Goal: Task Accomplishment & Management: Manage account settings

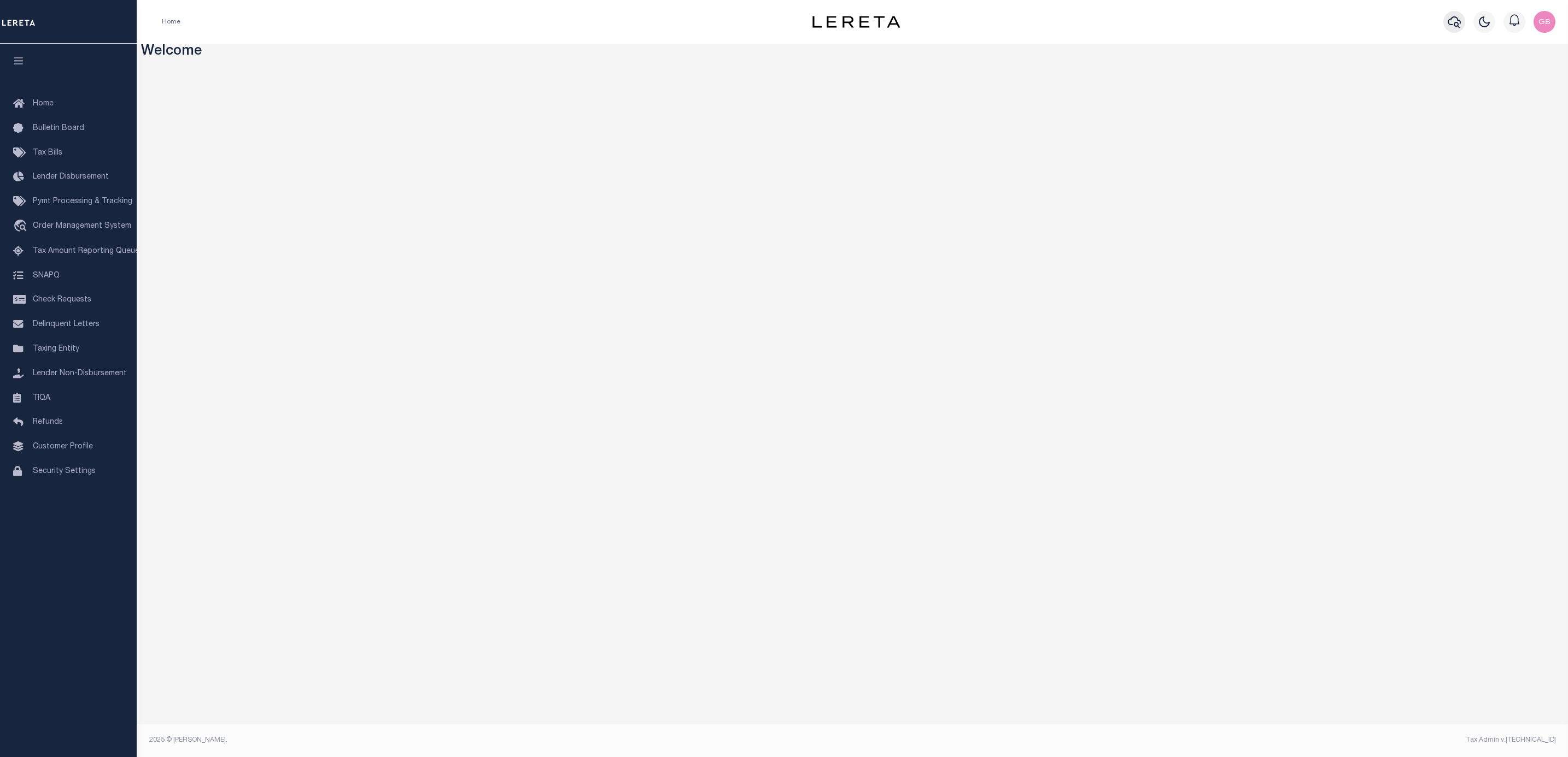
click at [1458, 21] on icon "button" at bounding box center [1454, 22] width 13 height 11
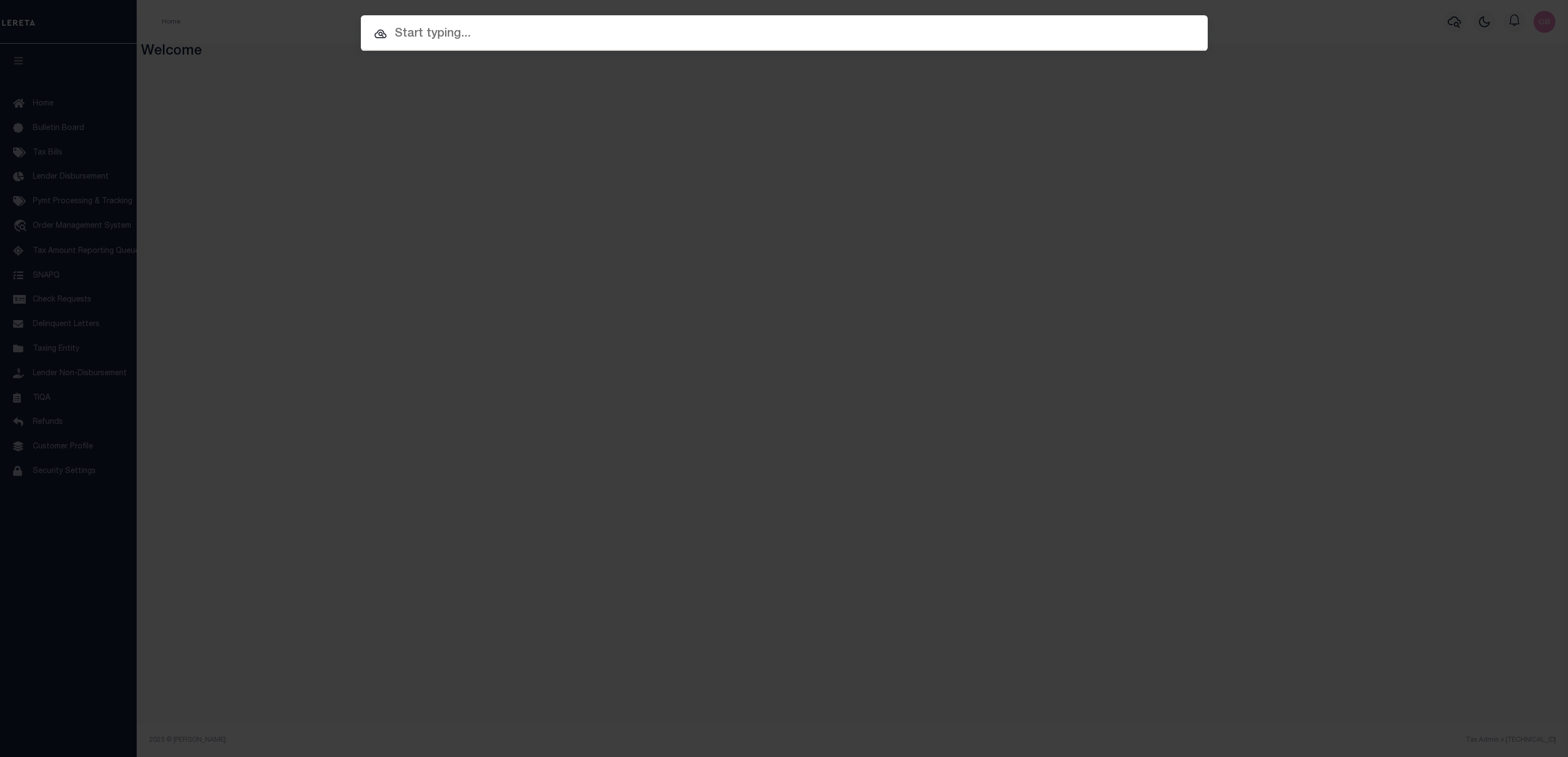
paste input "01002298800"
type input "01002298800"
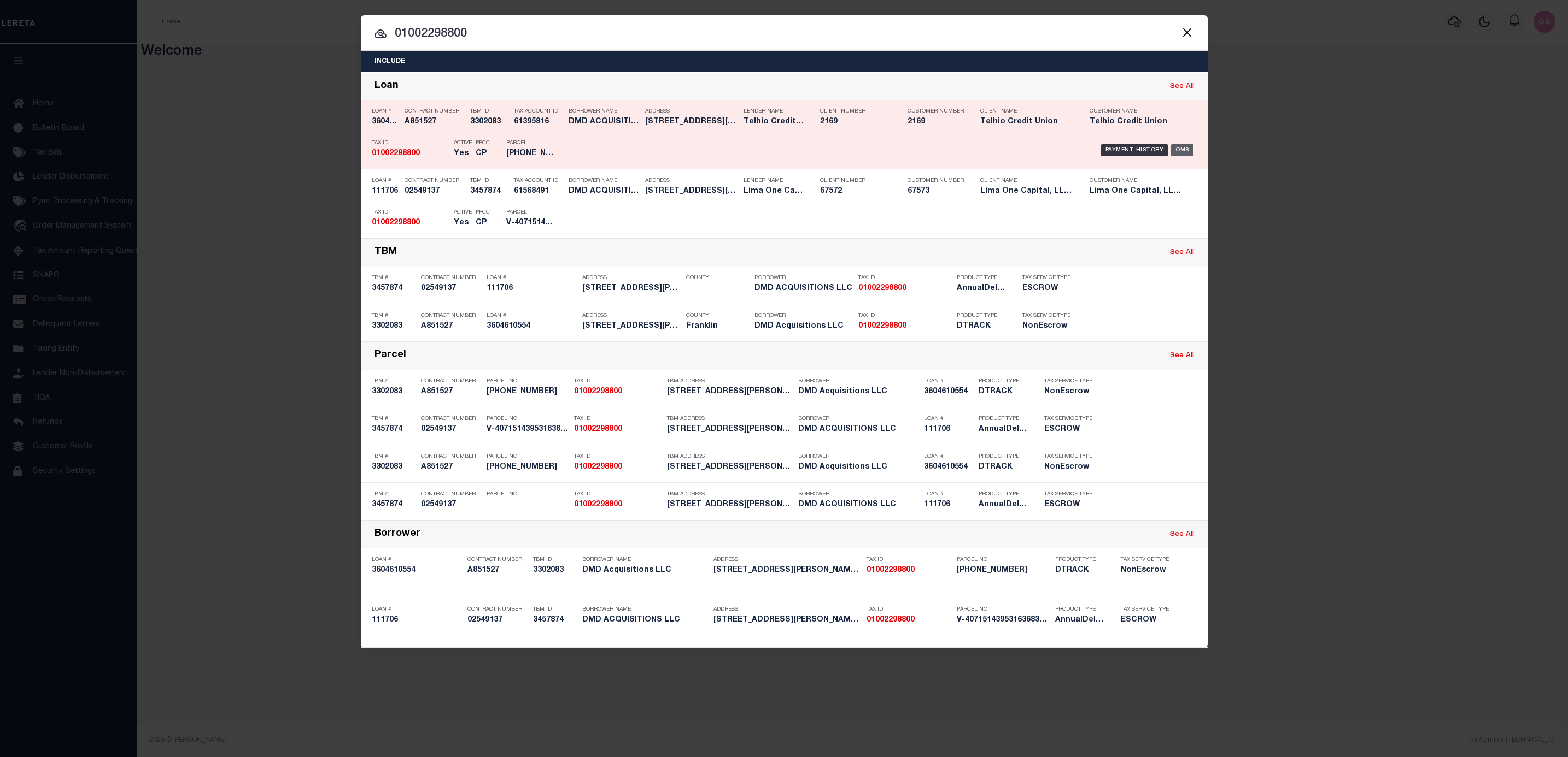
click at [1187, 150] on div "OMS" at bounding box center [1182, 150] width 22 height 12
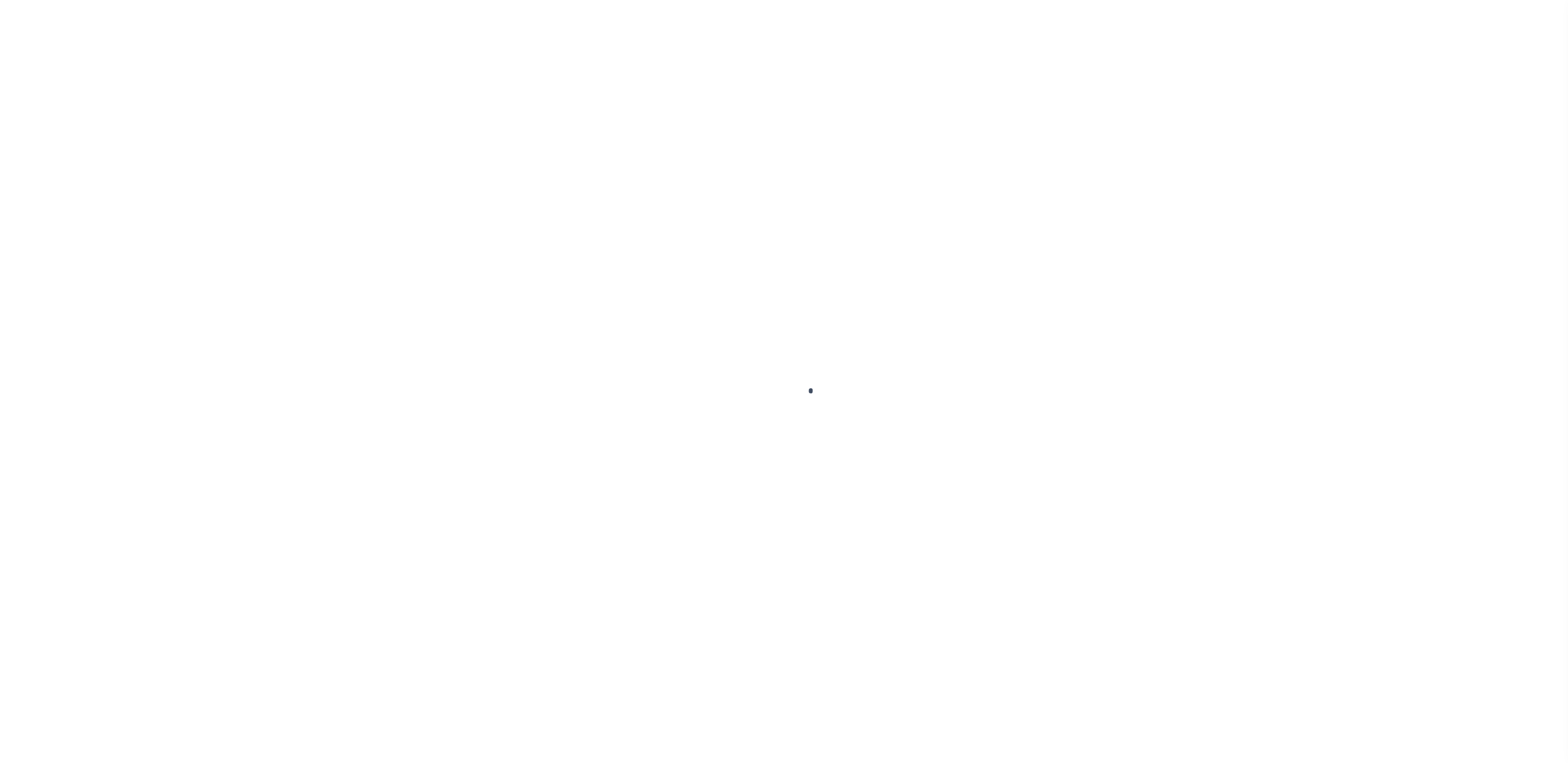
type input "3604610554"
type input "DMD Acquisitions LLC"
select select
type input "602 CHERRY RD"
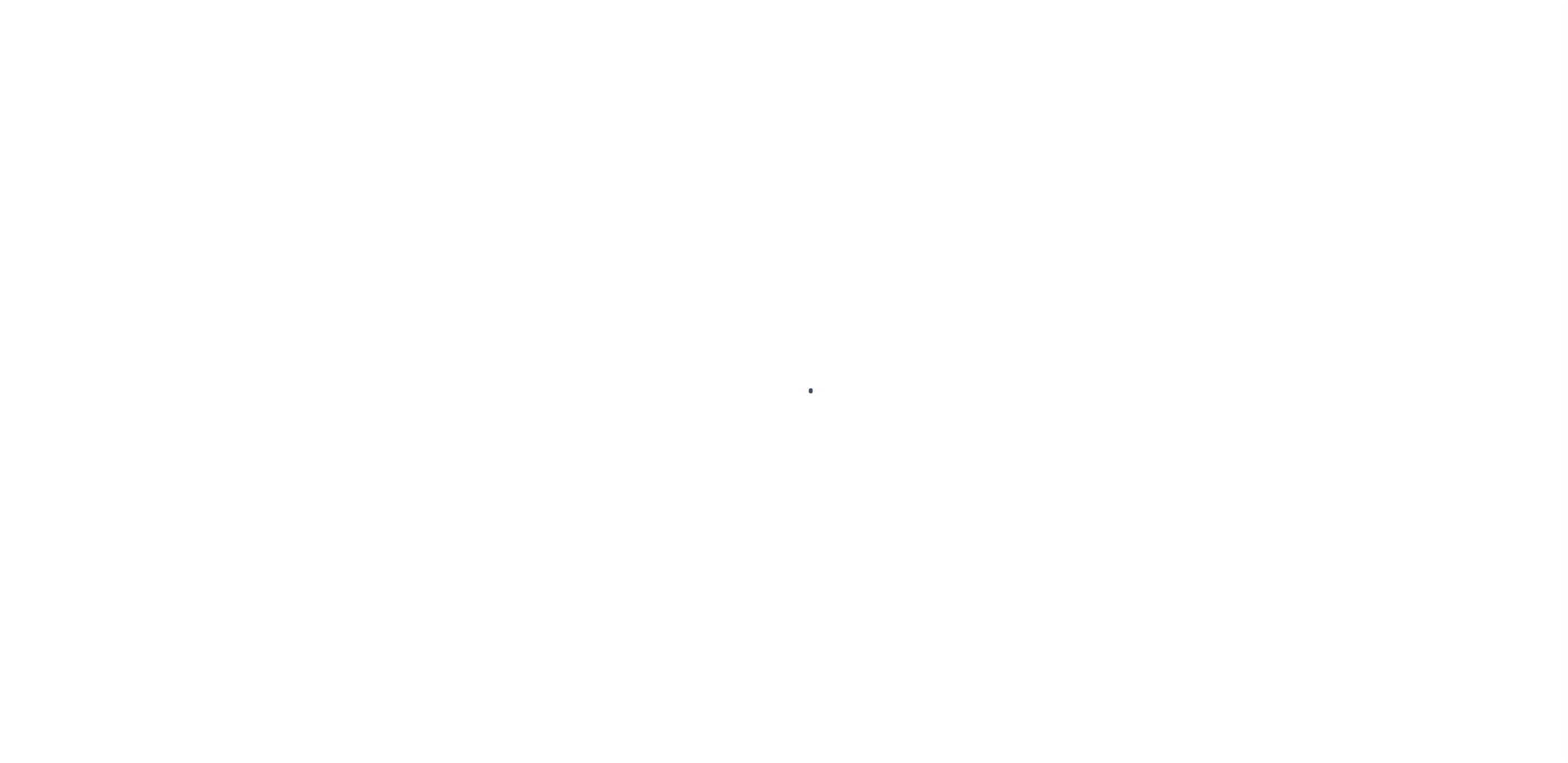
type input "COLUMBUS OH 43230-2432"
select select "1400"
select select "NonEscrow"
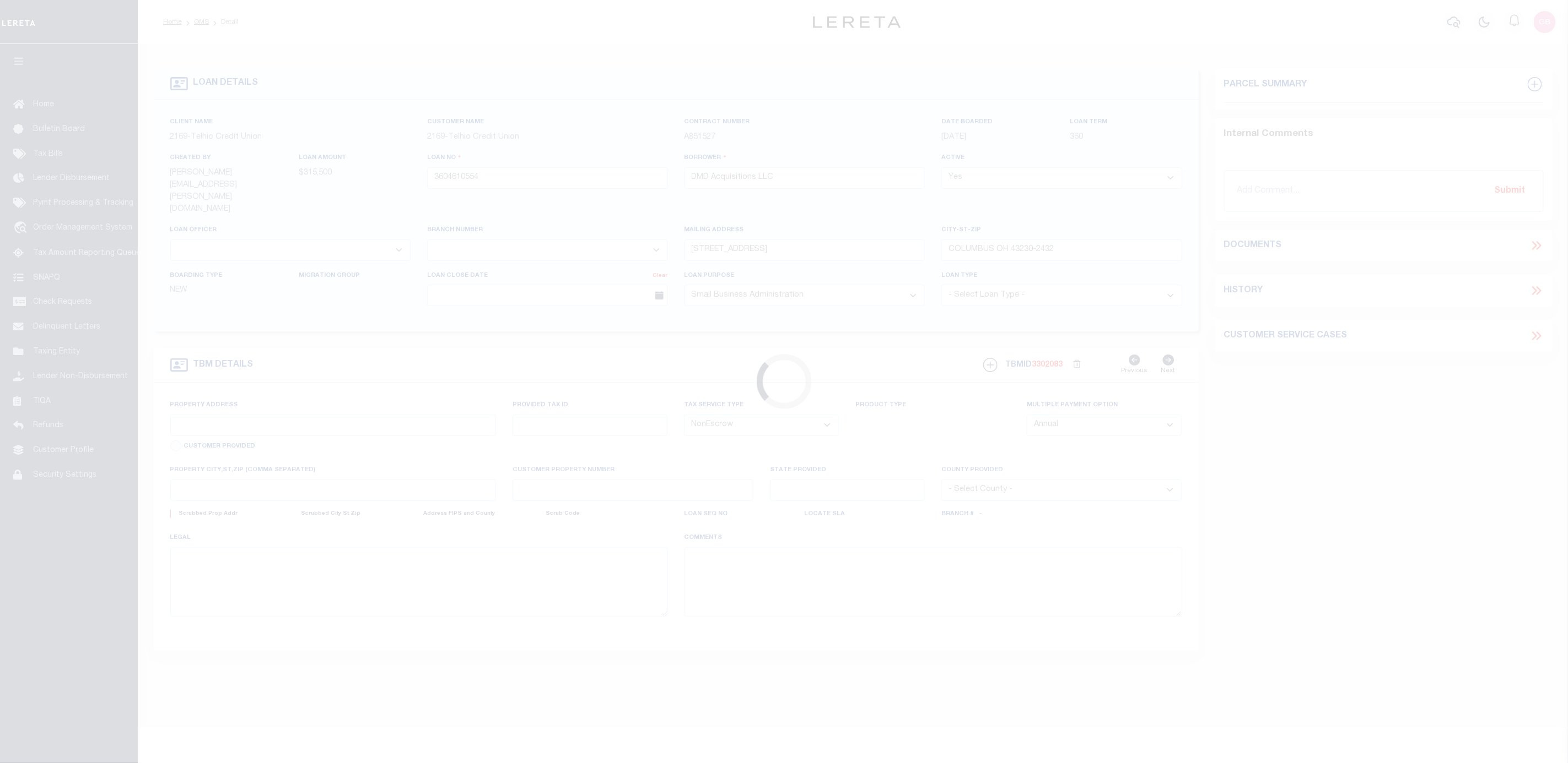
type input "827-829 Lilley Avenue"
type input "010-022988-00"
select select
type input "Columbus OH 43205"
type input "OH"
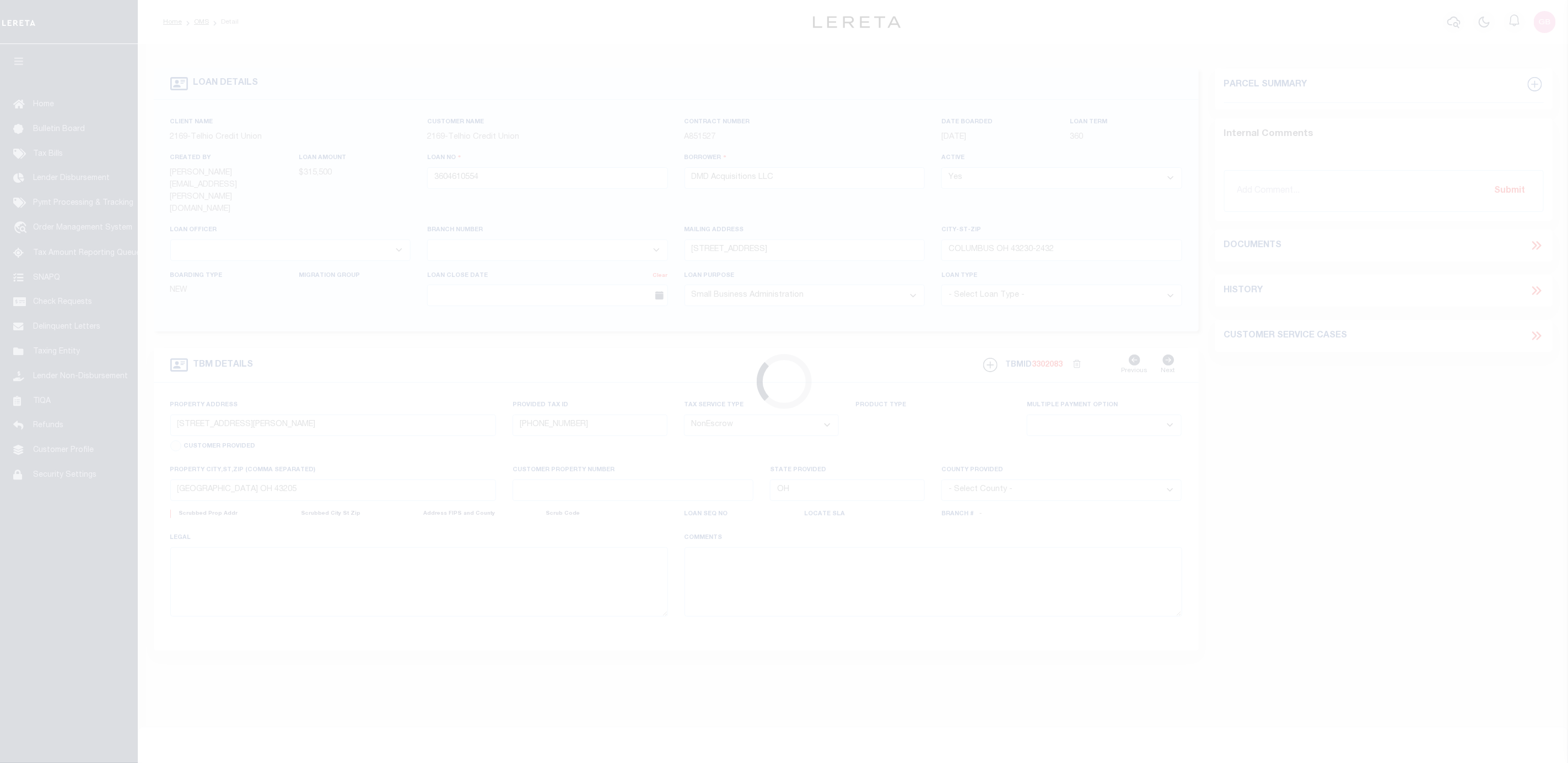
select select "Franklin"
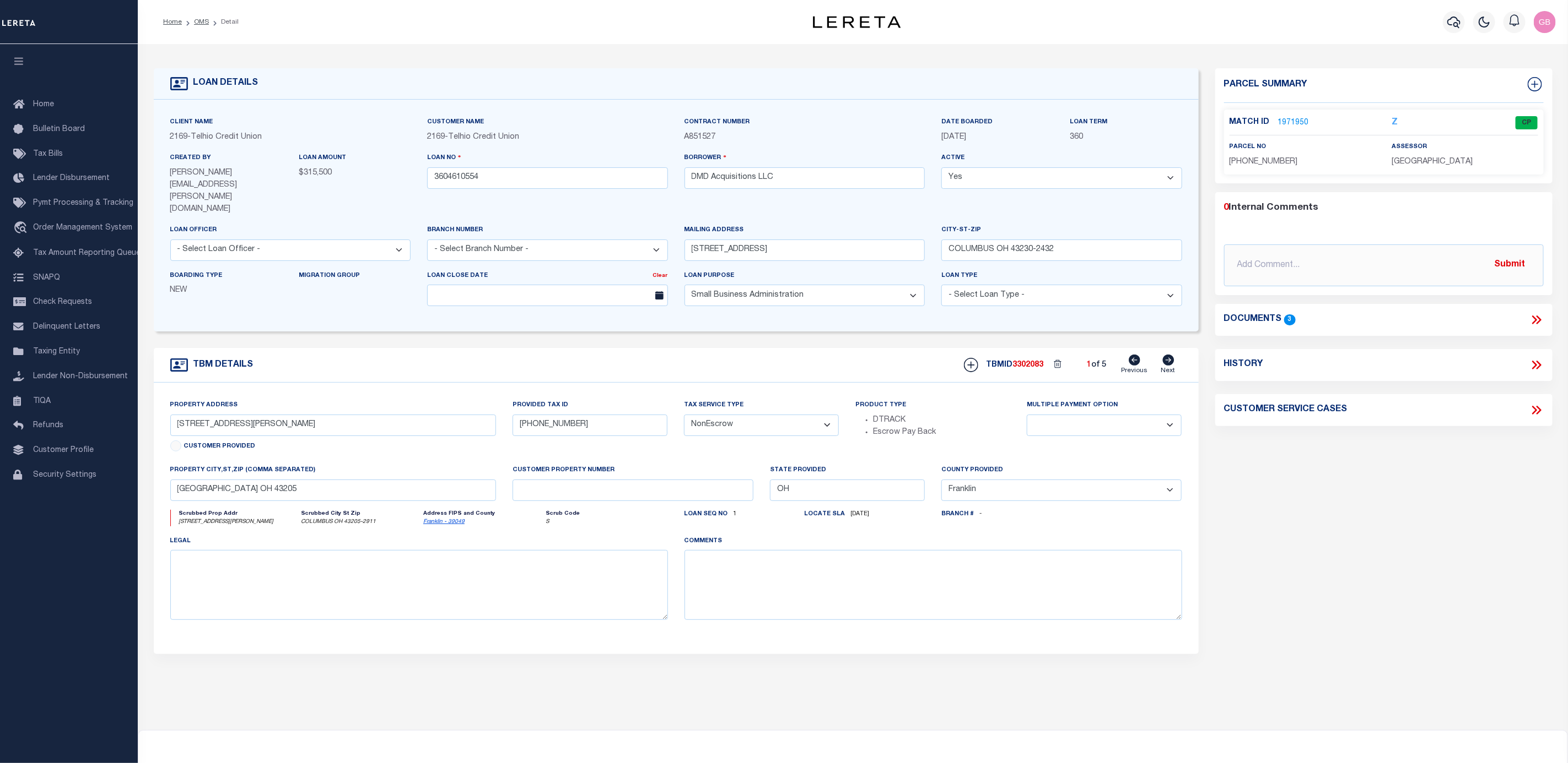
click at [1295, 124] on link "1971950" at bounding box center [1293, 123] width 31 height 11
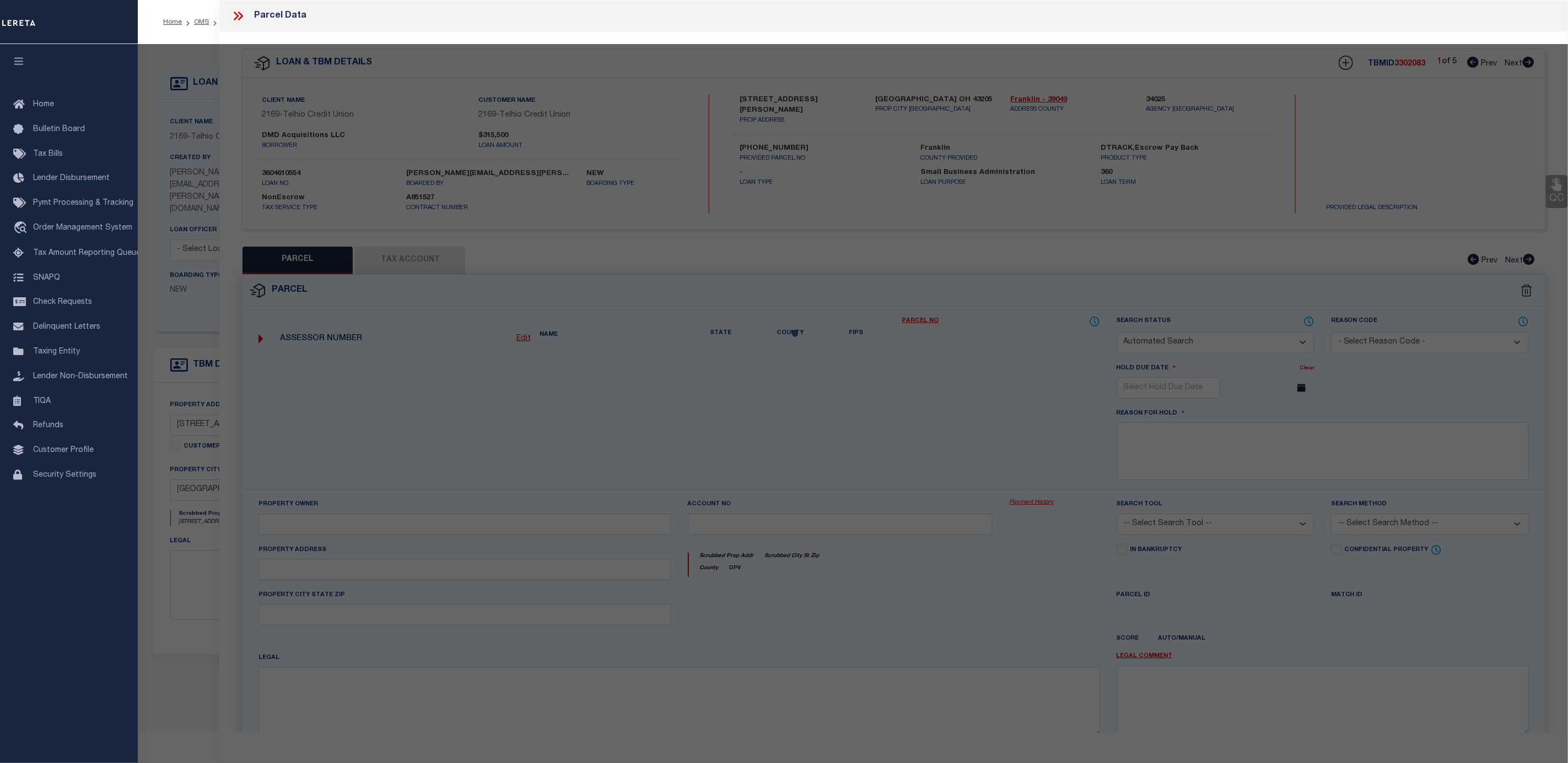
checkbox input "false"
select select "CP"
type input "DMD ACQUISITIONS LLC"
type input "827-829 LILLEY AV"
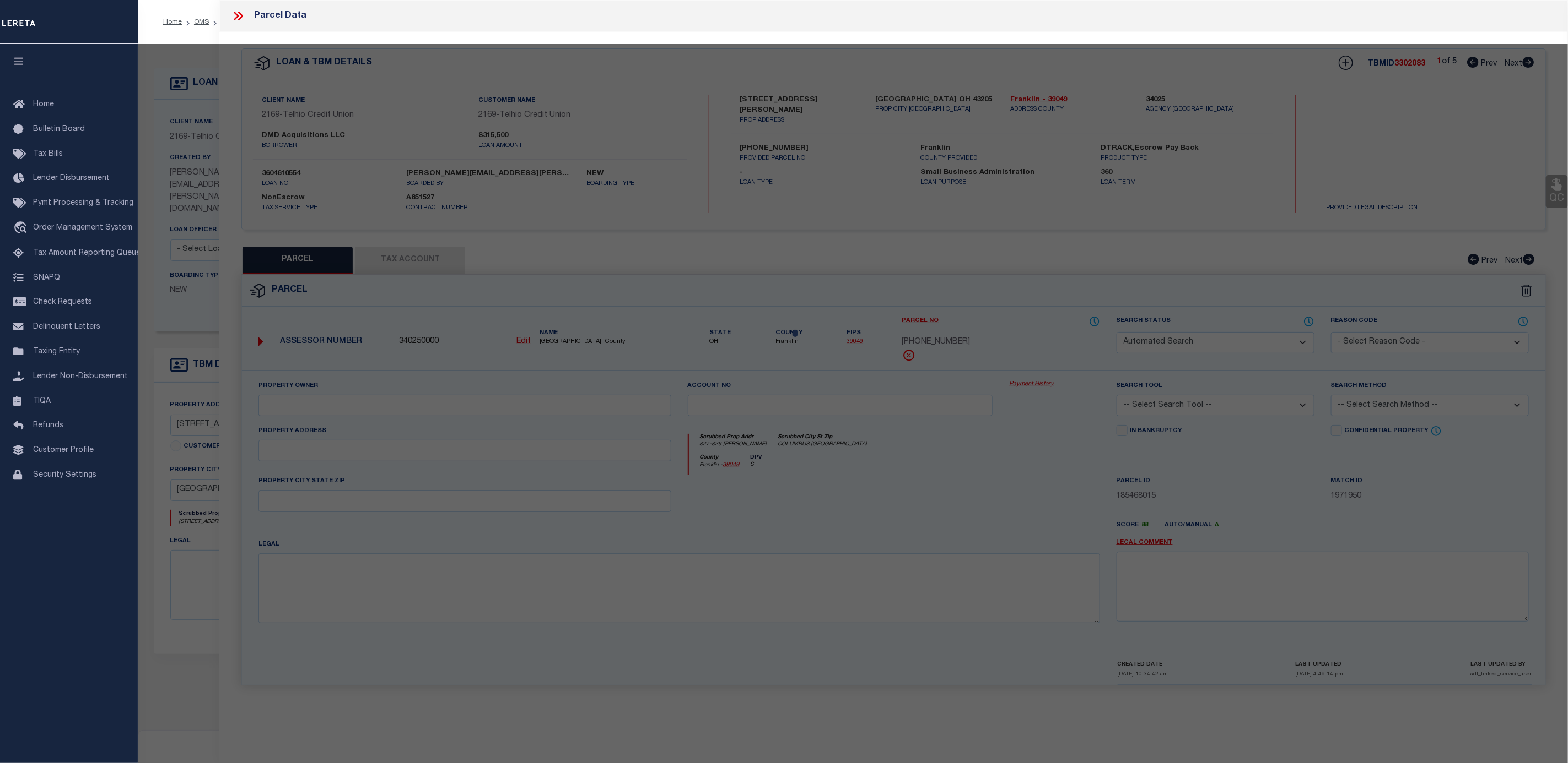
checkbox input "false"
type input "COLUMBUS OH"
type textarea "827-9 LILLEY AVE COITS KELTON AVE LOT 59"
type textarea "Tax ID Special Project"
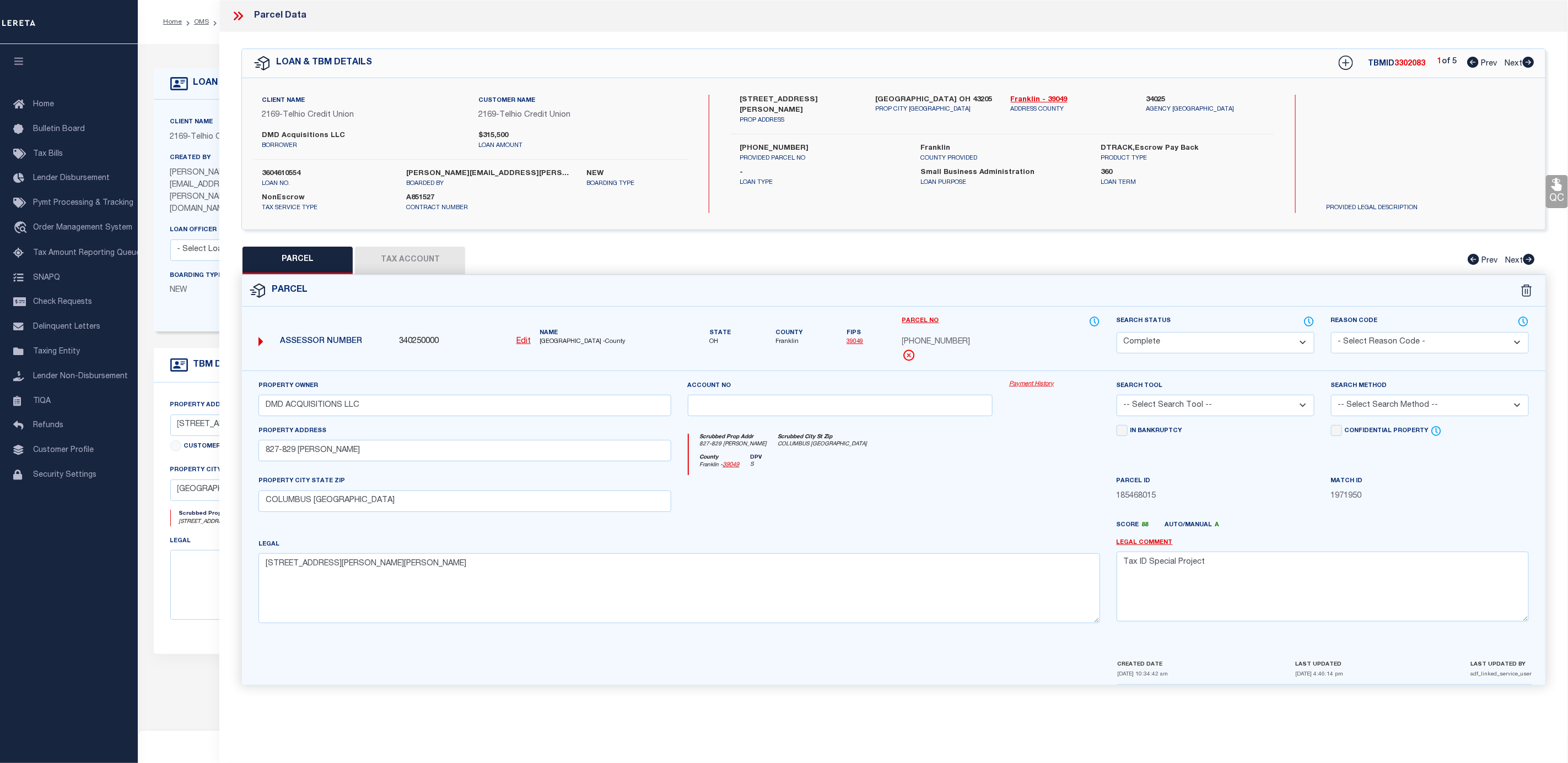
click at [1025, 385] on link "Payment History" at bounding box center [1054, 384] width 90 height 9
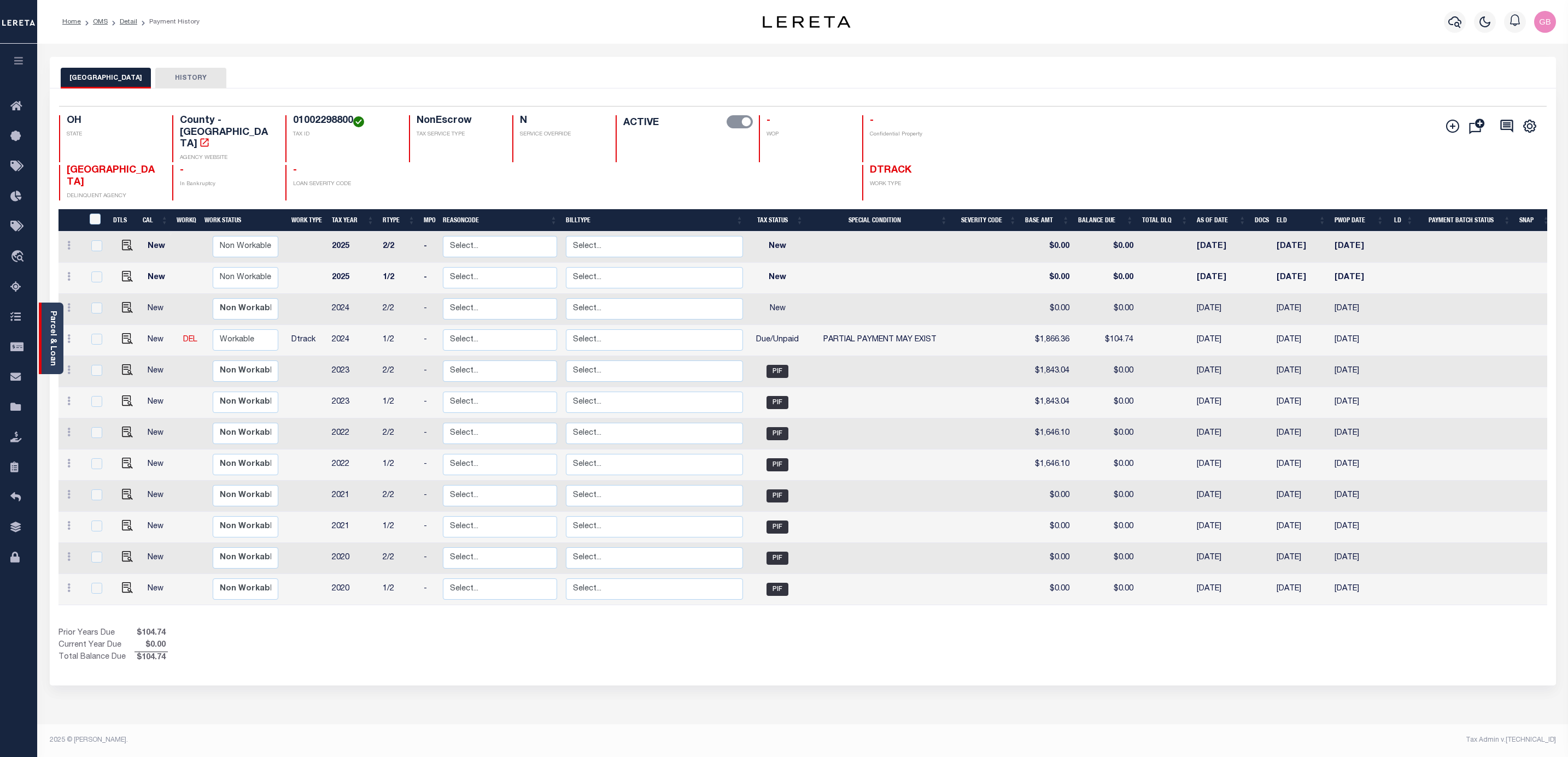
click at [50, 336] on link "Parcel & Loan" at bounding box center [52, 338] width 7 height 55
click at [1456, 21] on icon "button" at bounding box center [1455, 21] width 13 height 13
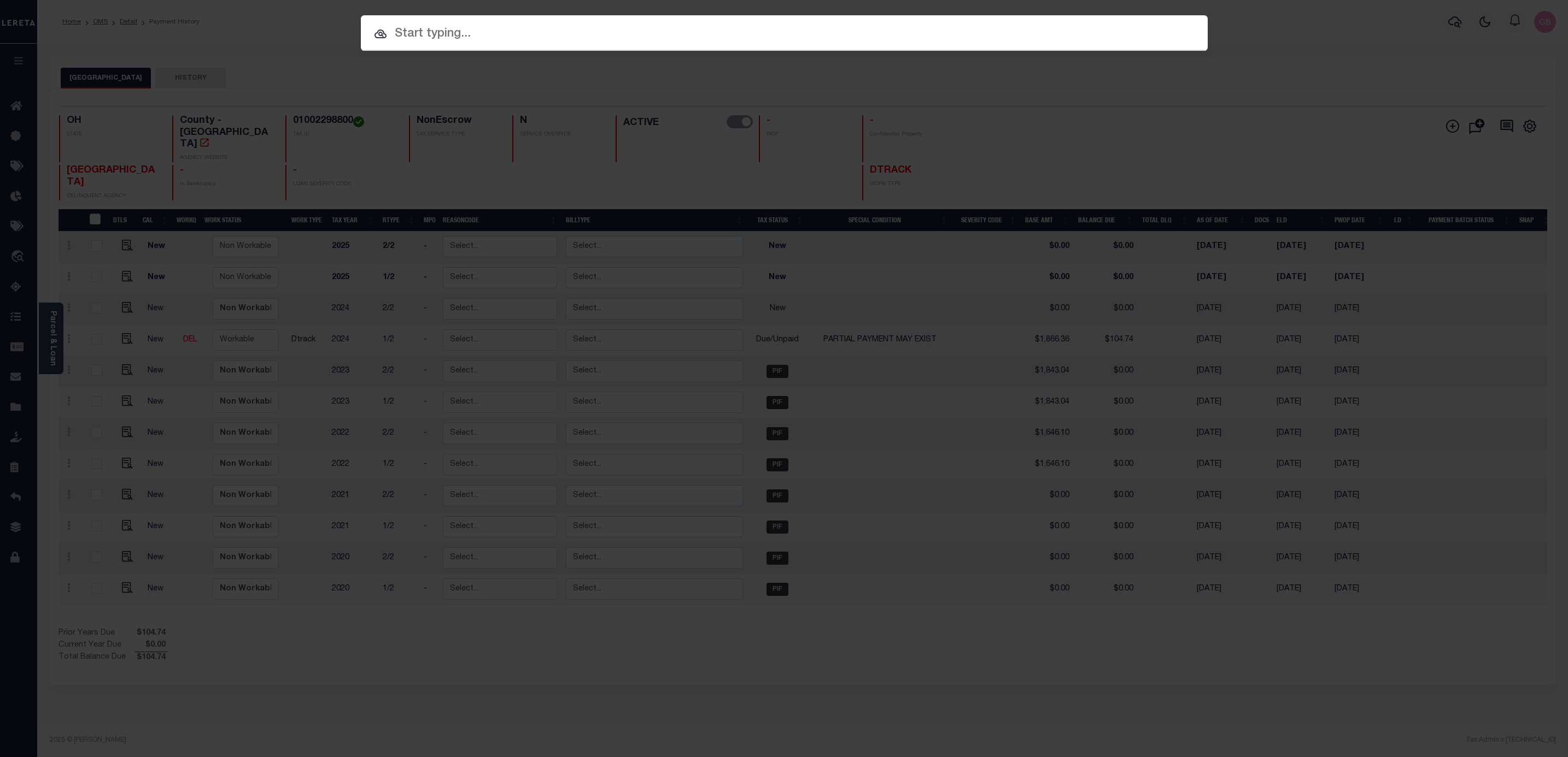
paste input "01002298800"
type input "01002298800"
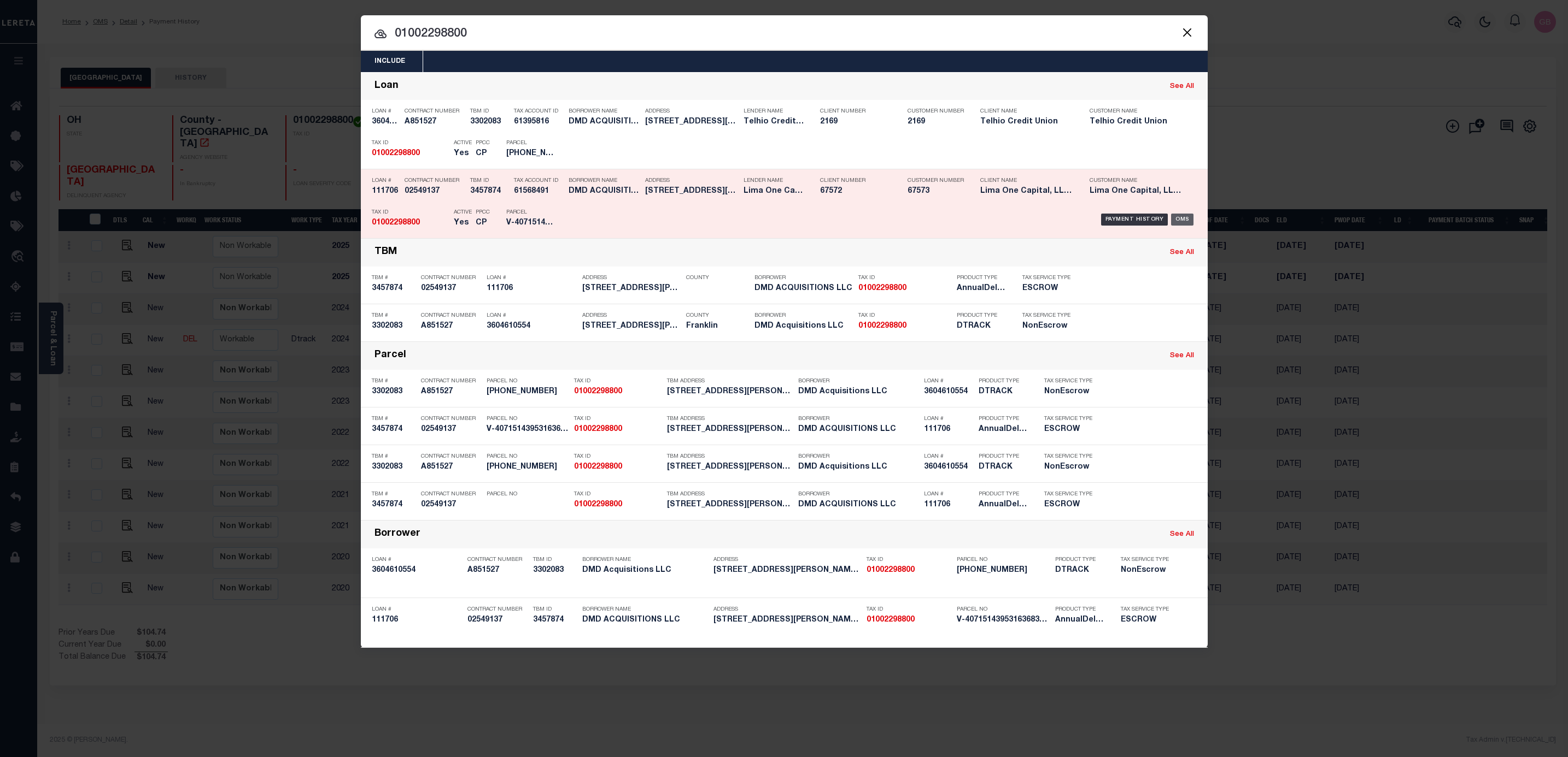
click at [1189, 221] on div "OMS" at bounding box center [1182, 220] width 22 height 12
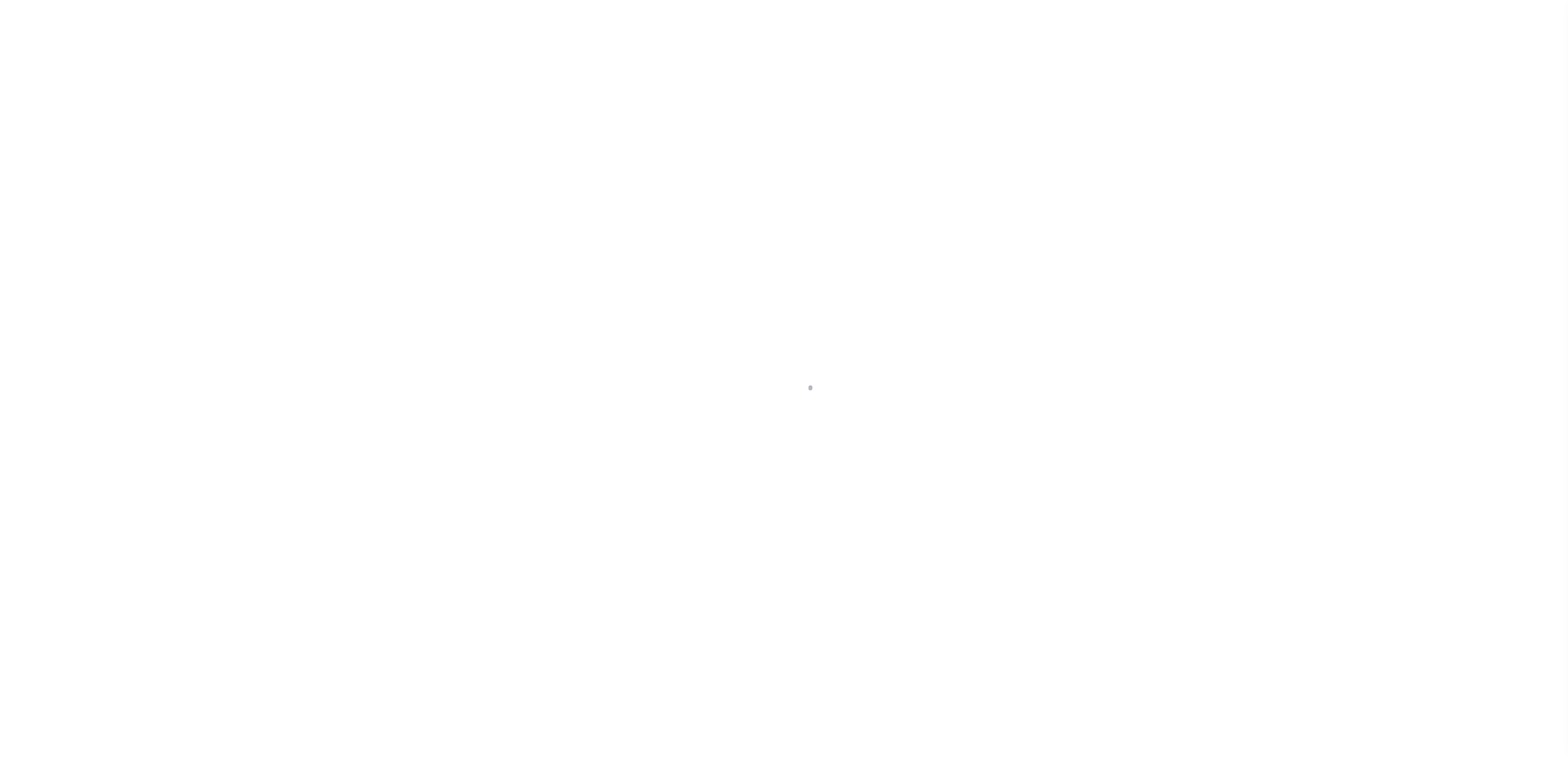
type input "111706"
type input "DMD ACQUISITIONS LLC"
select select
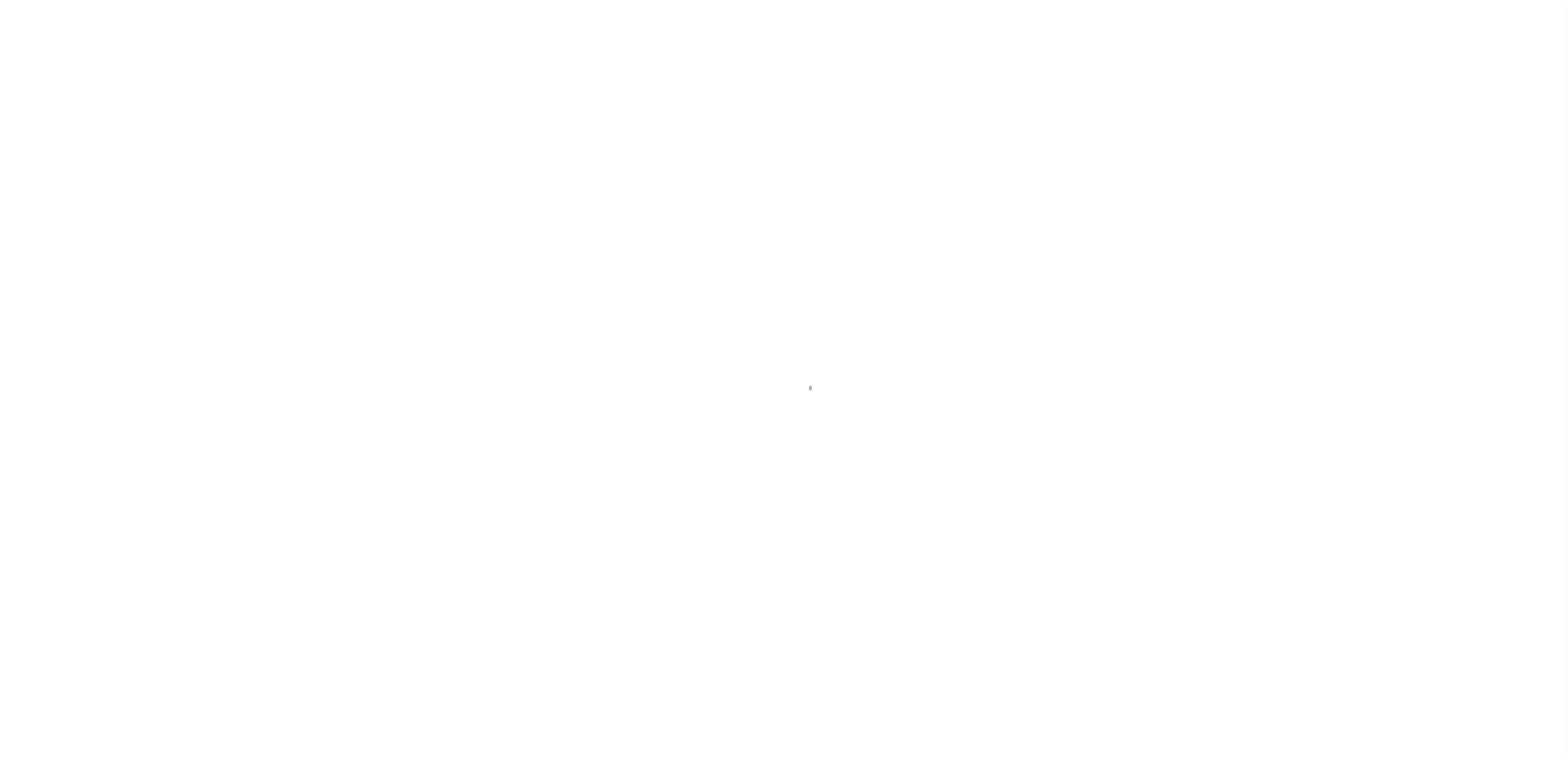
select select
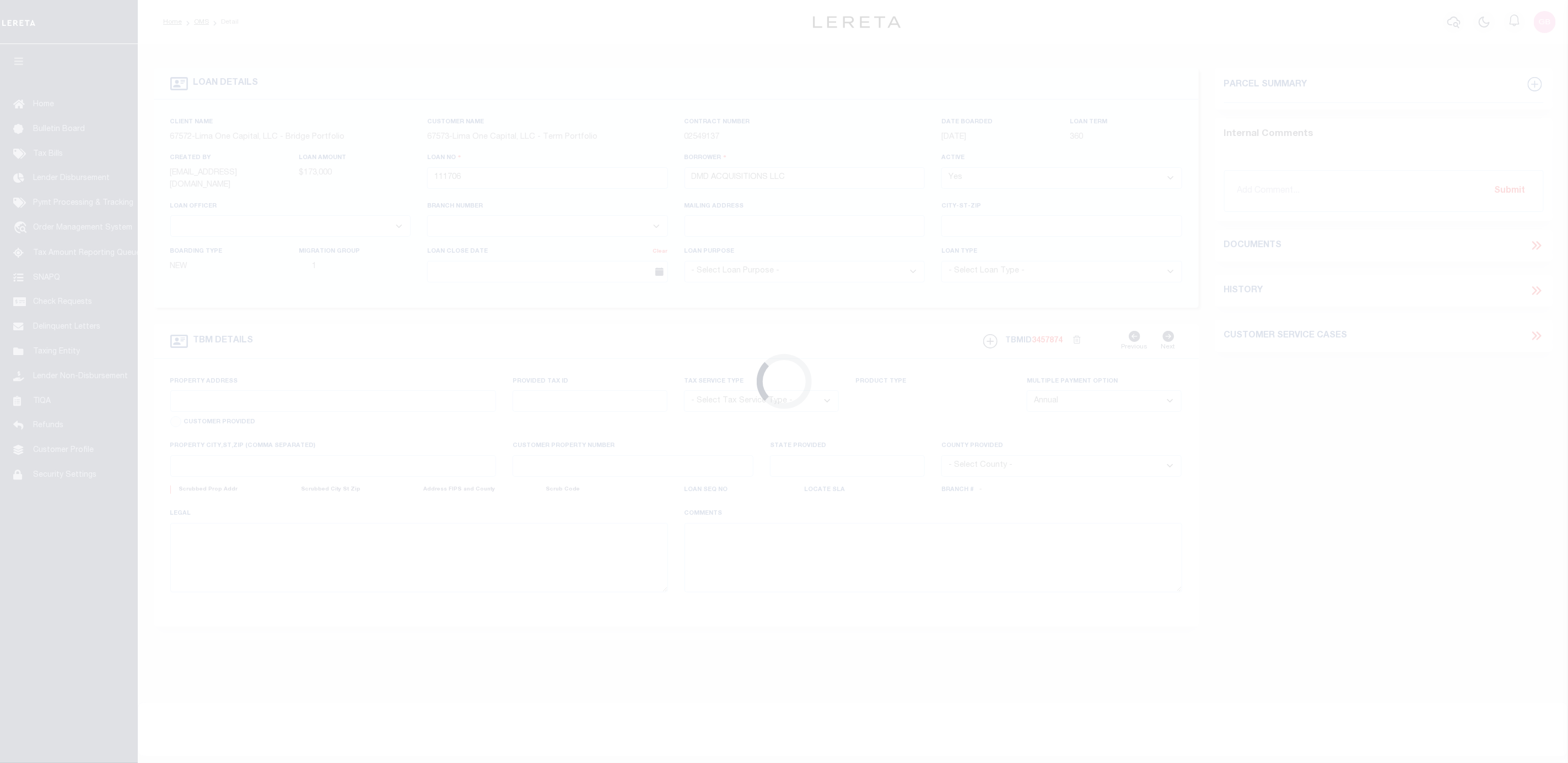
type input "[STREET_ADDRESS][PERSON_NAME]"
radio input "true"
select select "Escrow"
select select
type input "COLUMBUS OH 43205"
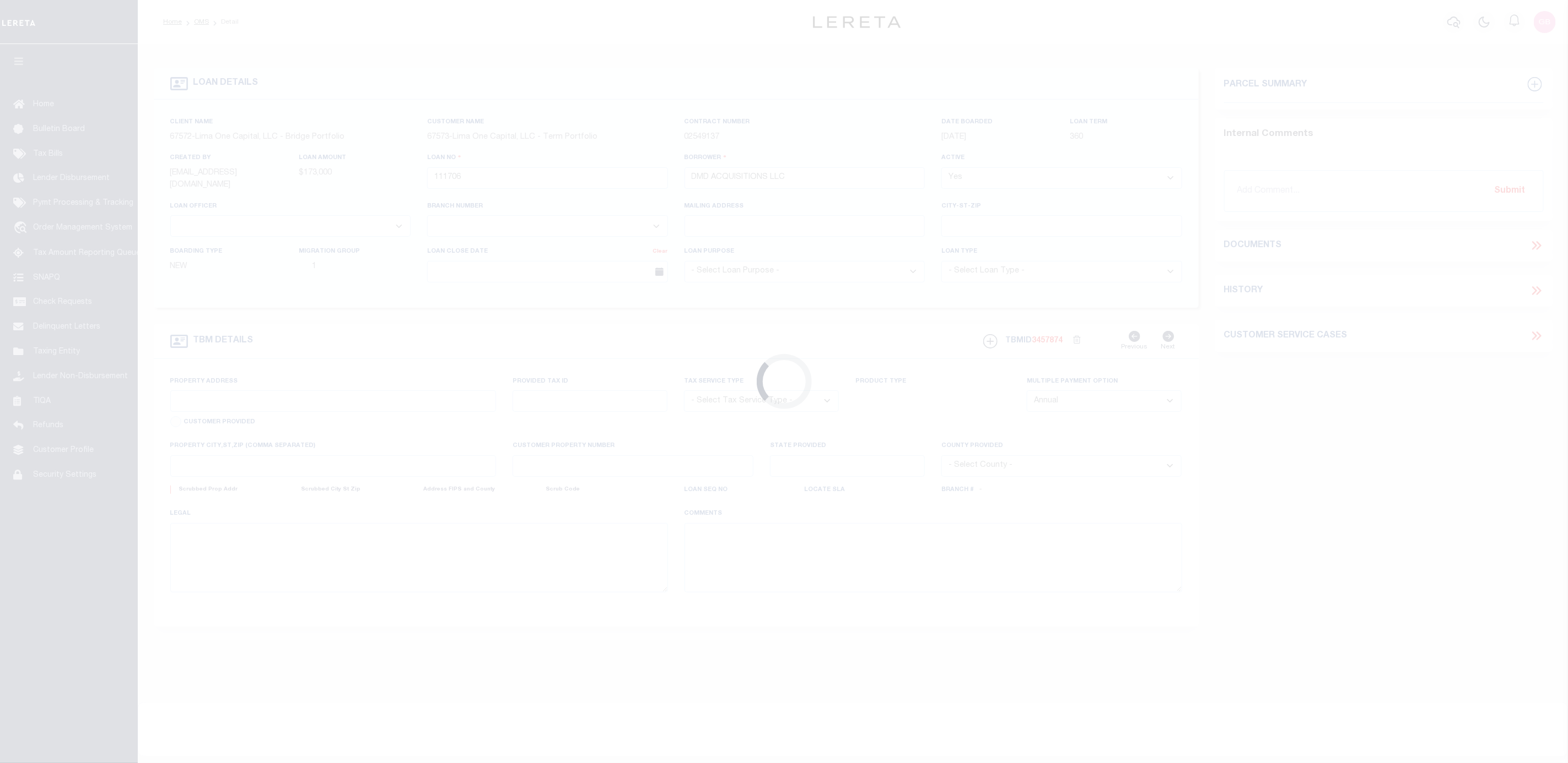
type input "111706-1"
type input "OH"
type textarea "COLLECTOR: ENTITY: PARCEL: 10"
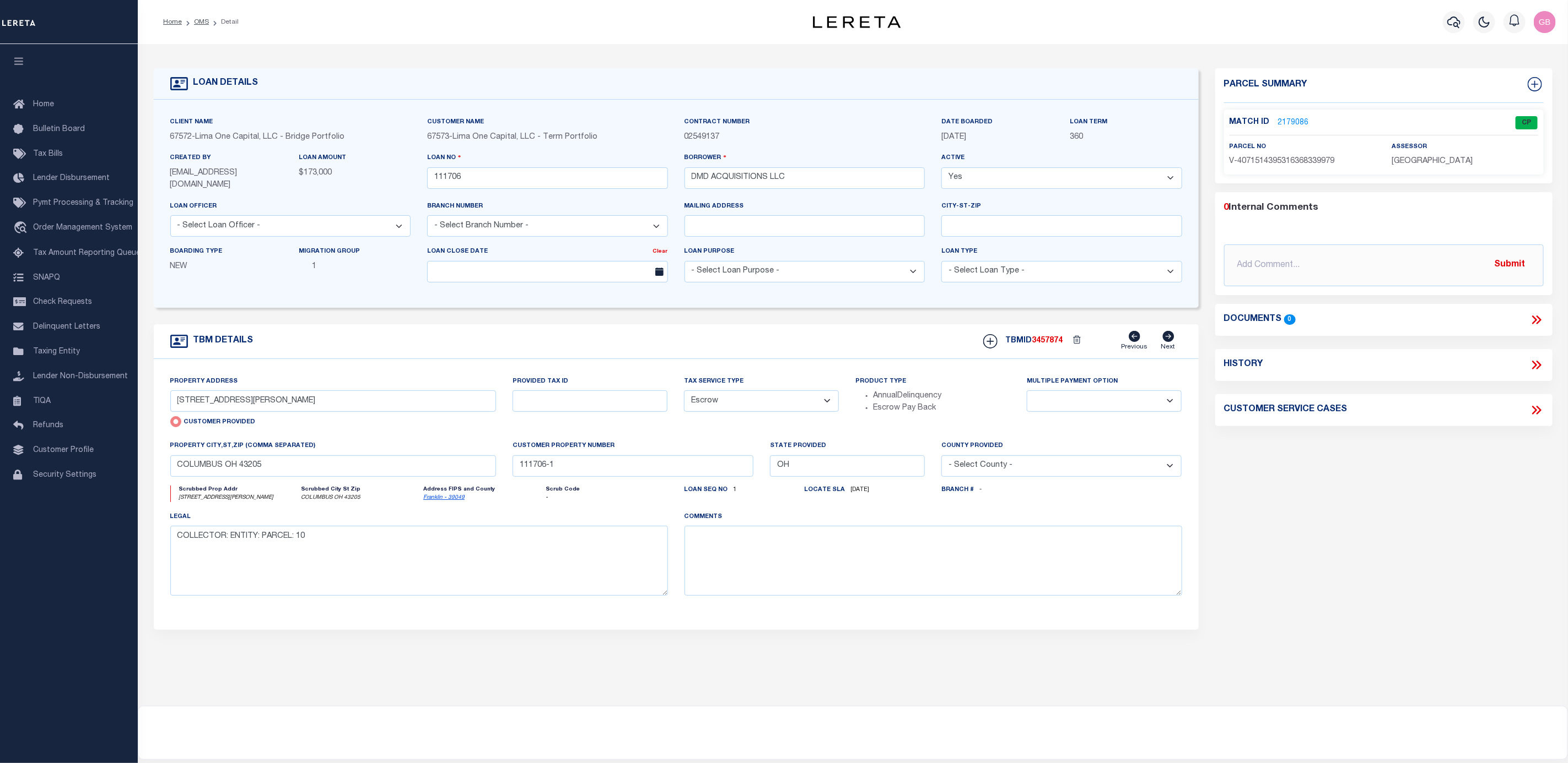
click at [1298, 120] on link "2179086" at bounding box center [1293, 123] width 31 height 11
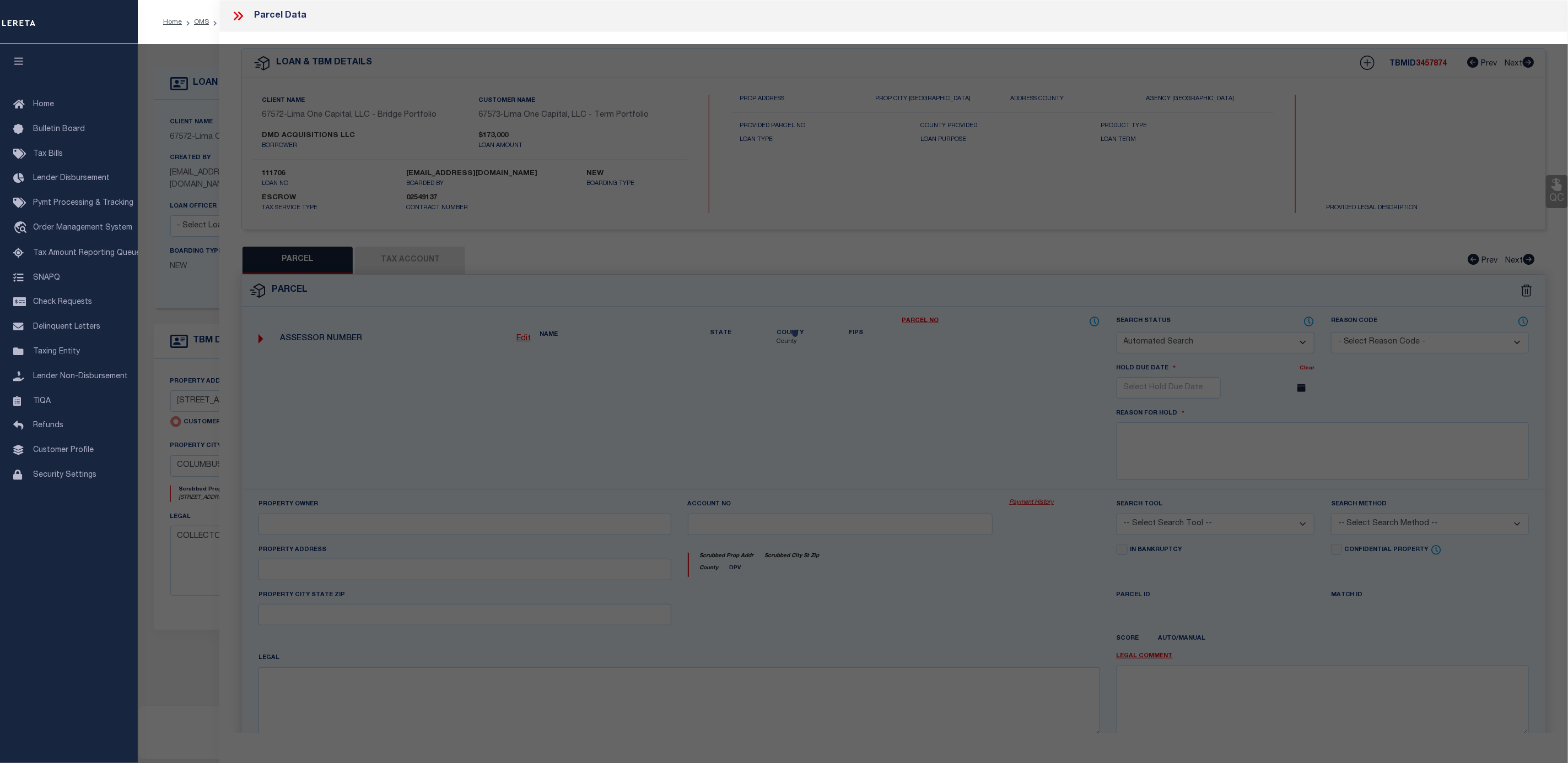
checkbox input "false"
select select "CP"
select select "AGW"
select select
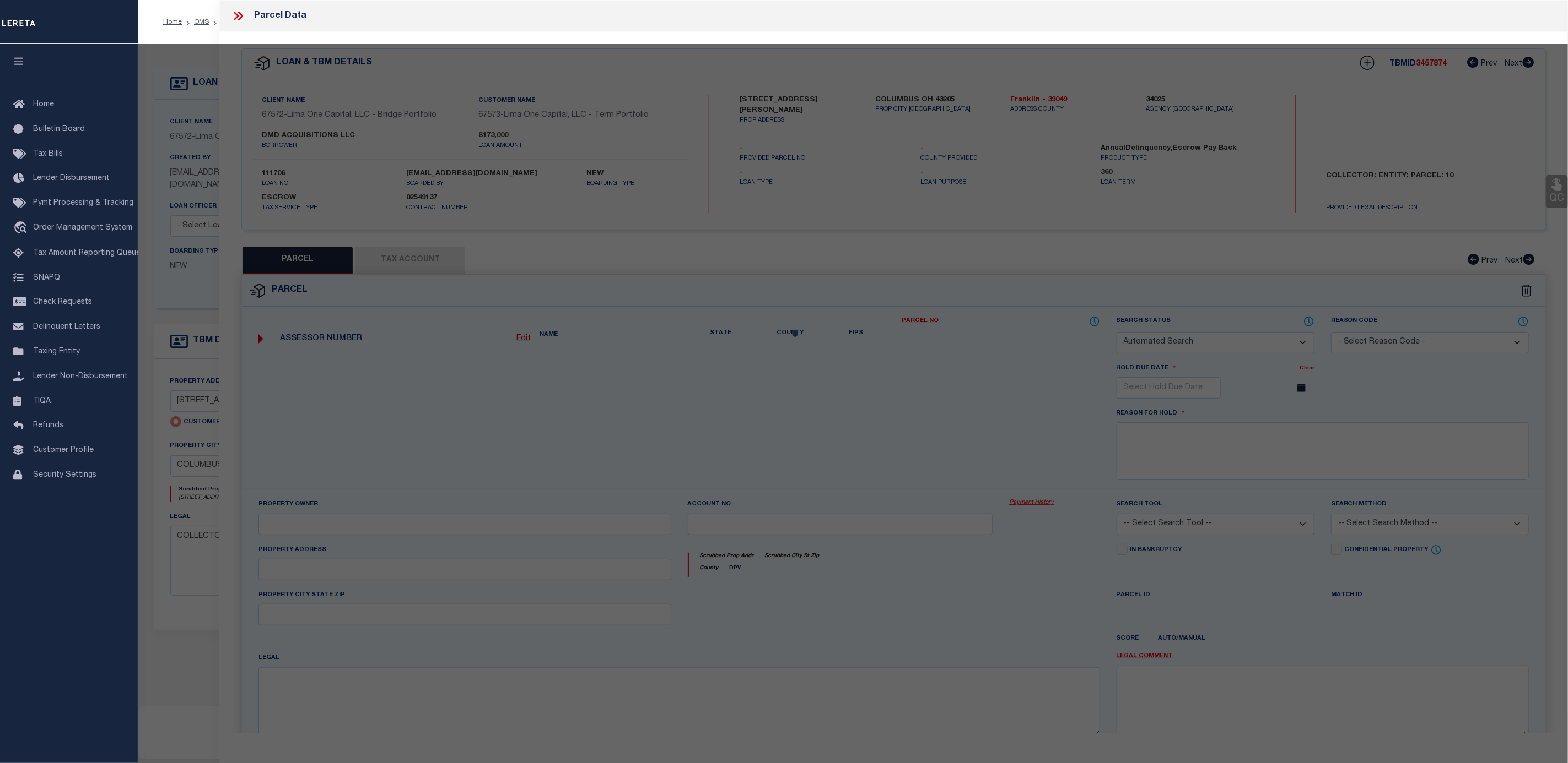
type input "827-829 LILLEY AVENUE"
checkbox input "false"
type input "COLUMBUS OH 43205"
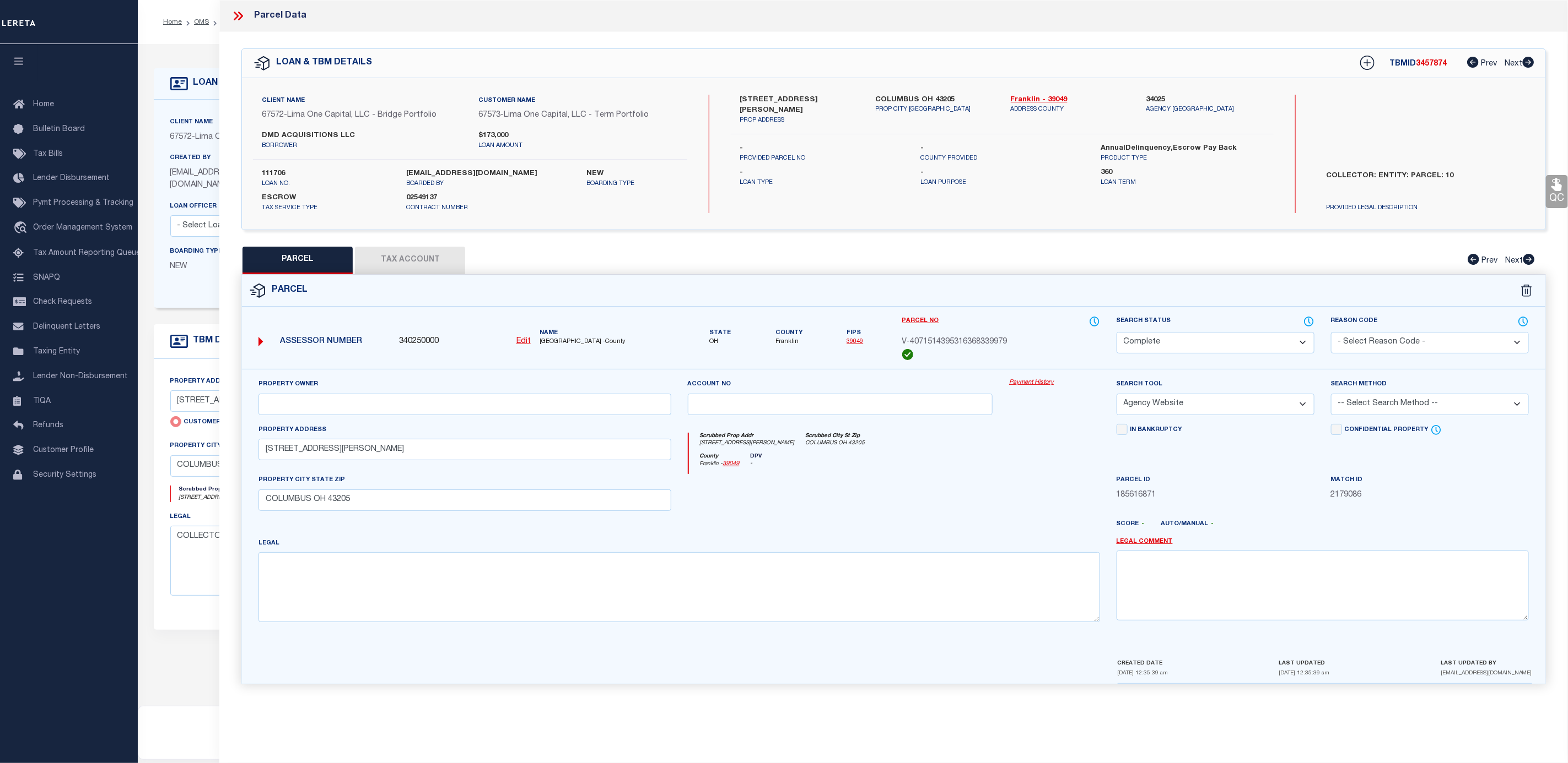
click at [1039, 386] on link "Payment History" at bounding box center [1054, 383] width 90 height 9
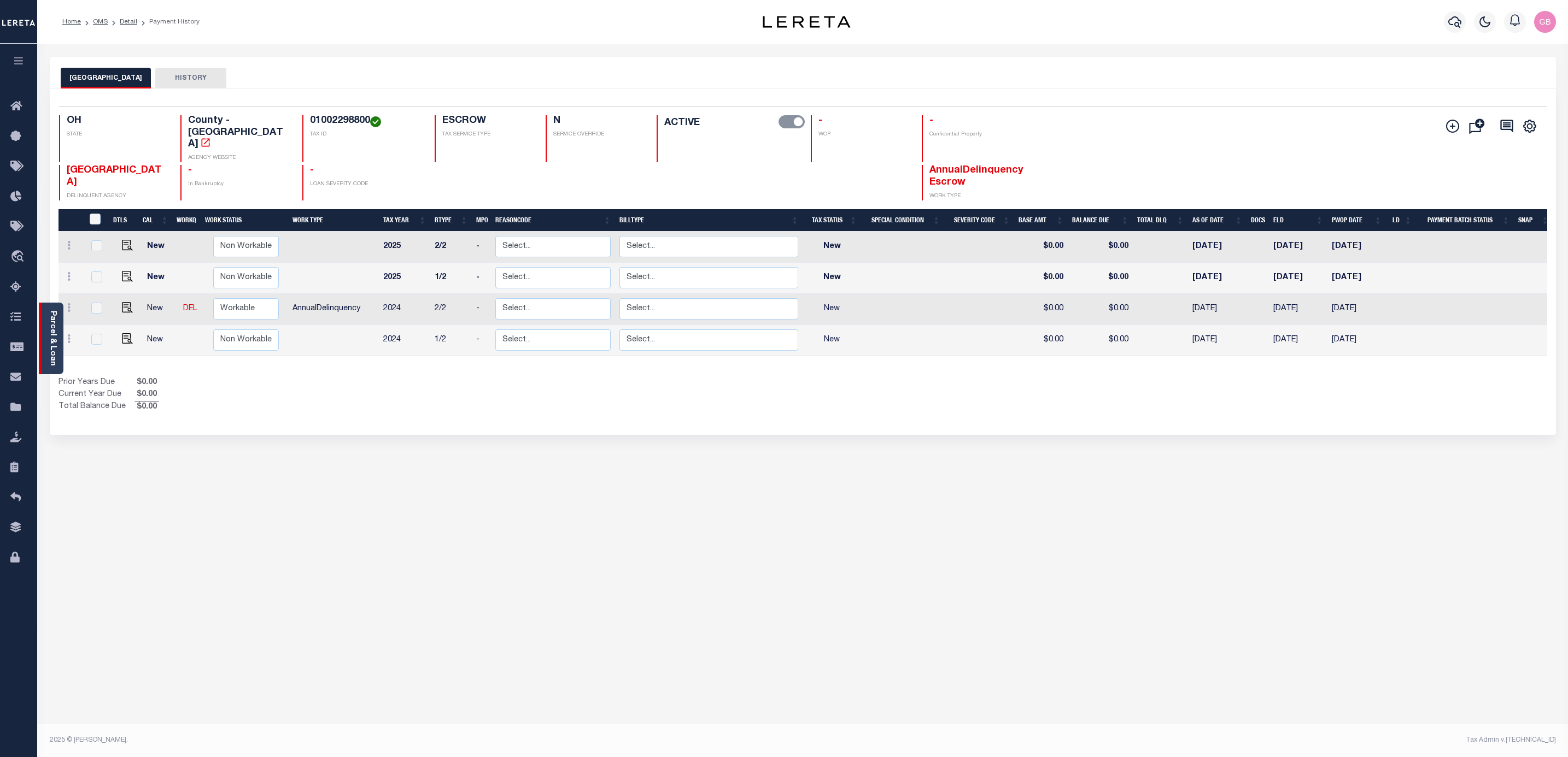
click at [49, 330] on link "Parcel & Loan" at bounding box center [52, 338] width 7 height 55
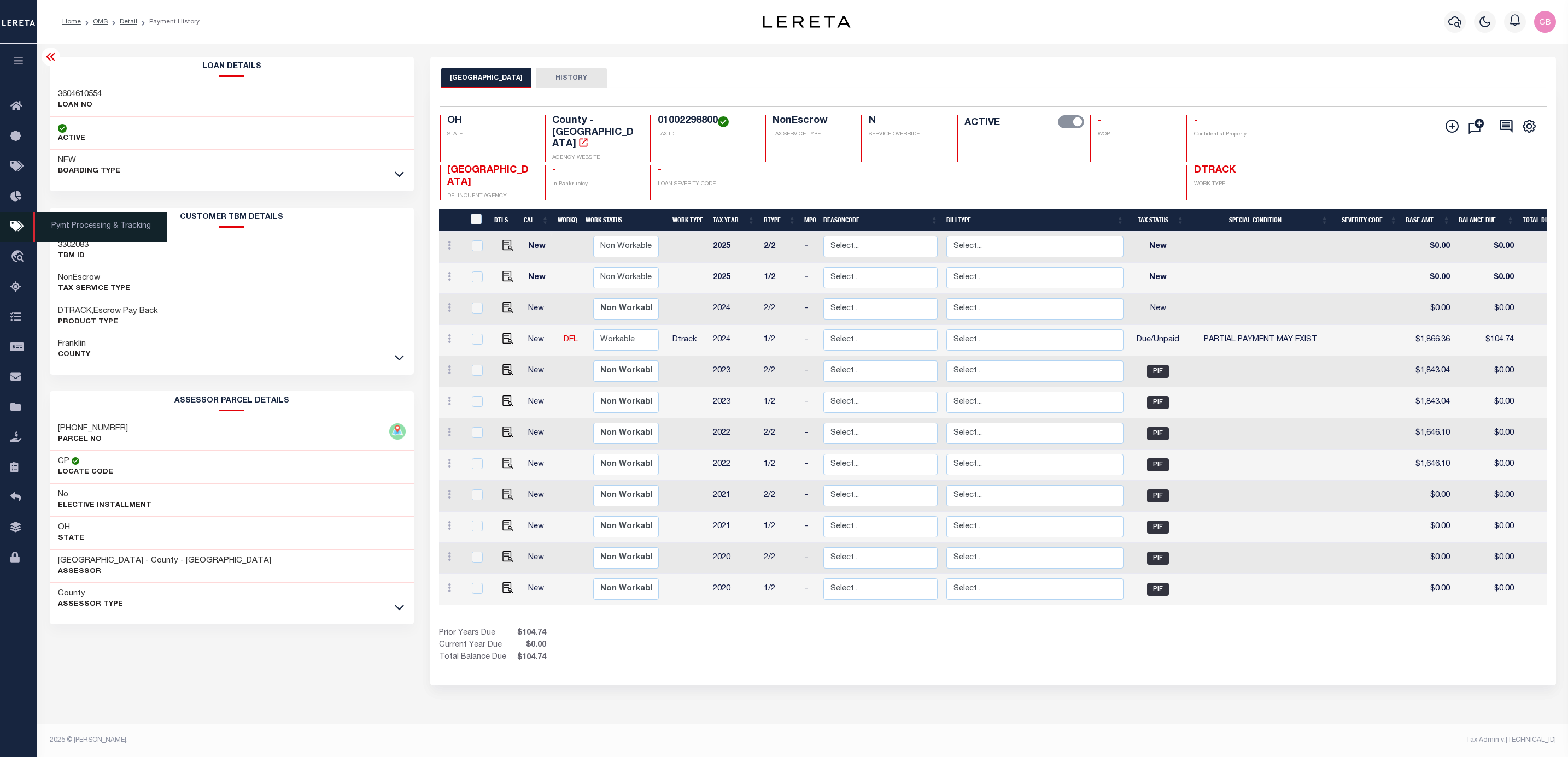
click at [18, 225] on icon at bounding box center [19, 227] width 18 height 14
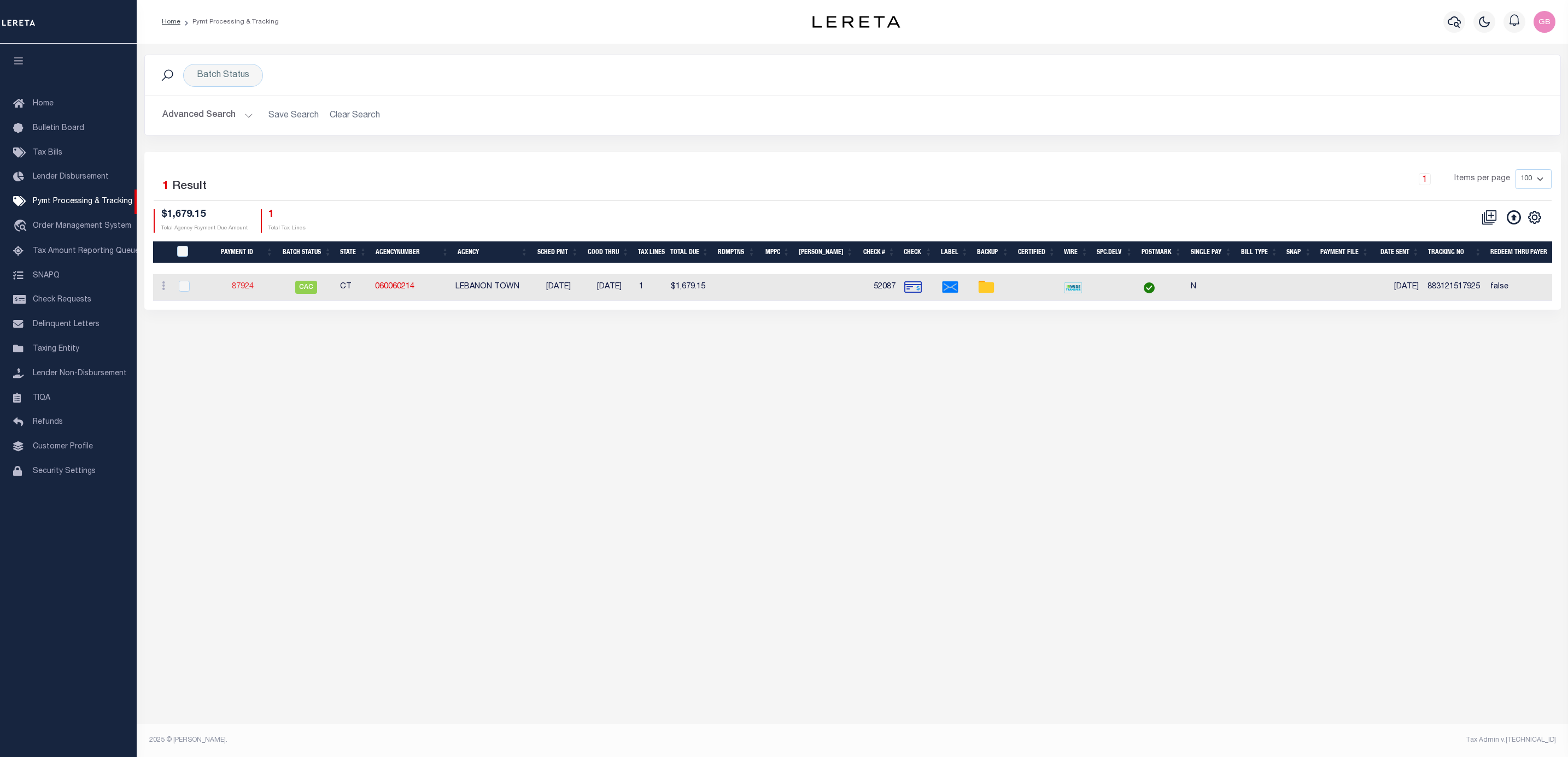
click at [247, 291] on link "87924" at bounding box center [242, 287] width 22 height 7
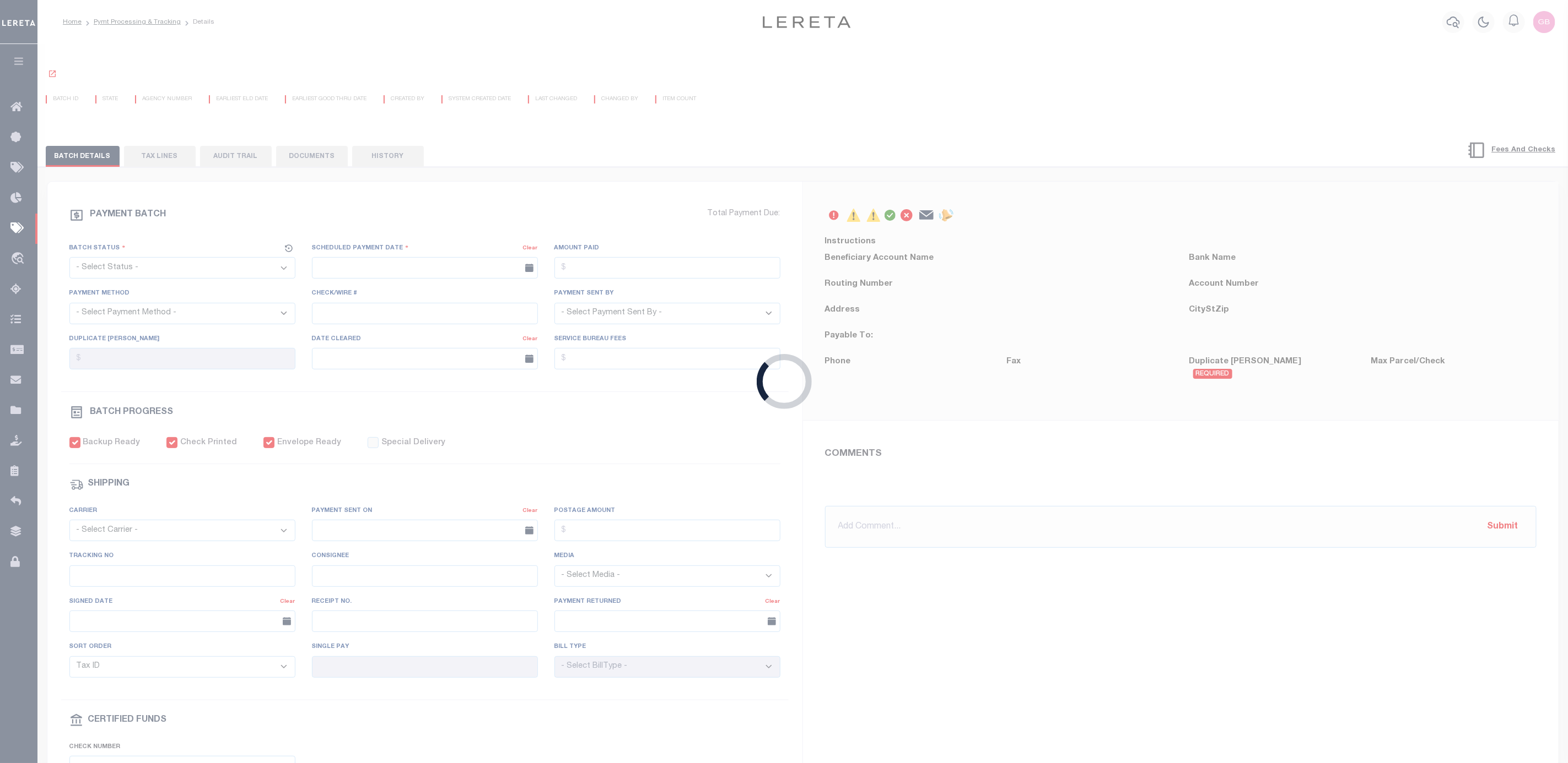
select select "CAC"
type input "[DATE]"
type input "$1,679.15"
select select "CHK"
type input "52087"
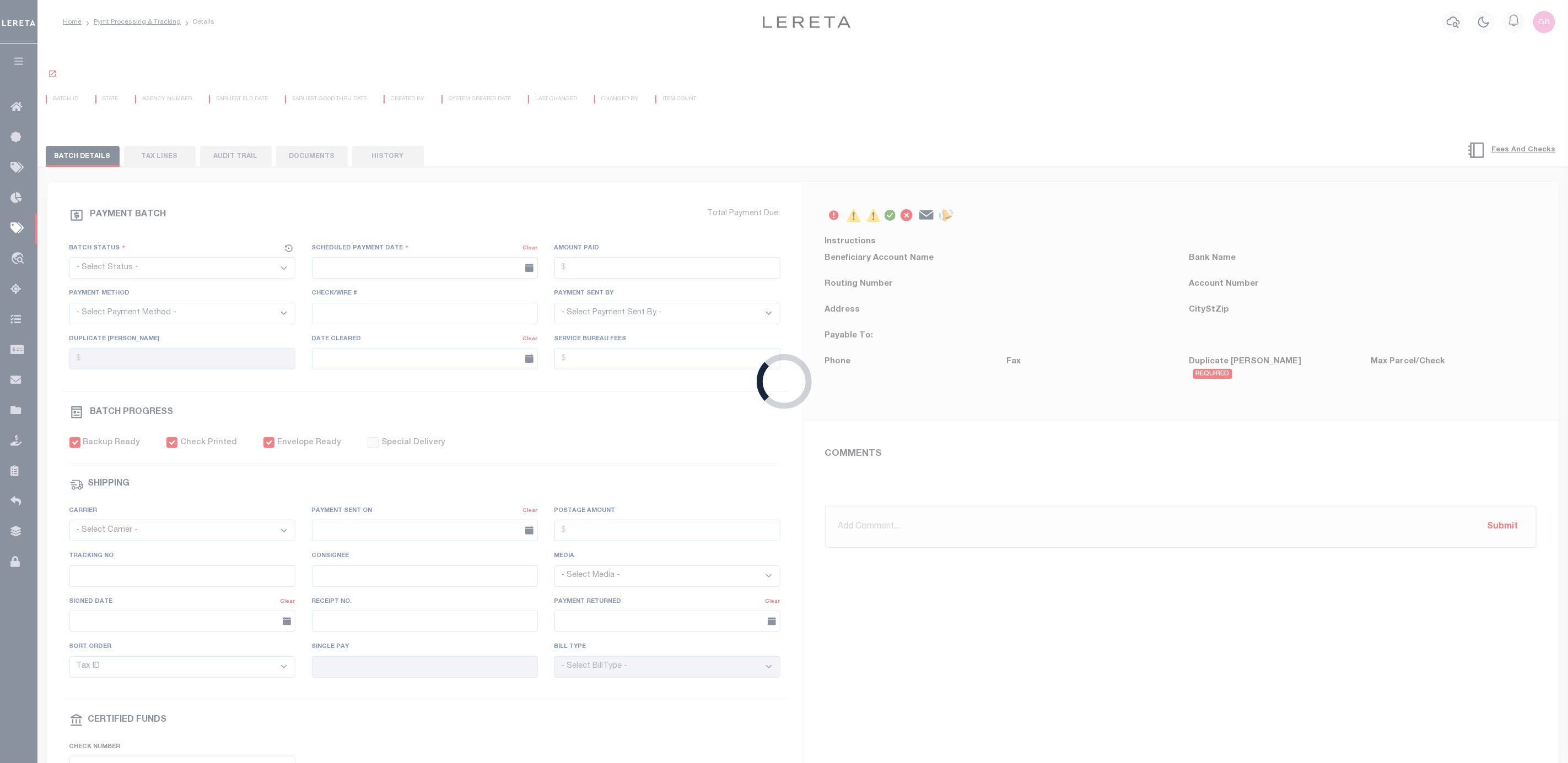
select select "[PERSON_NAME]"
type input "[DATE]"
checkbox input "true"
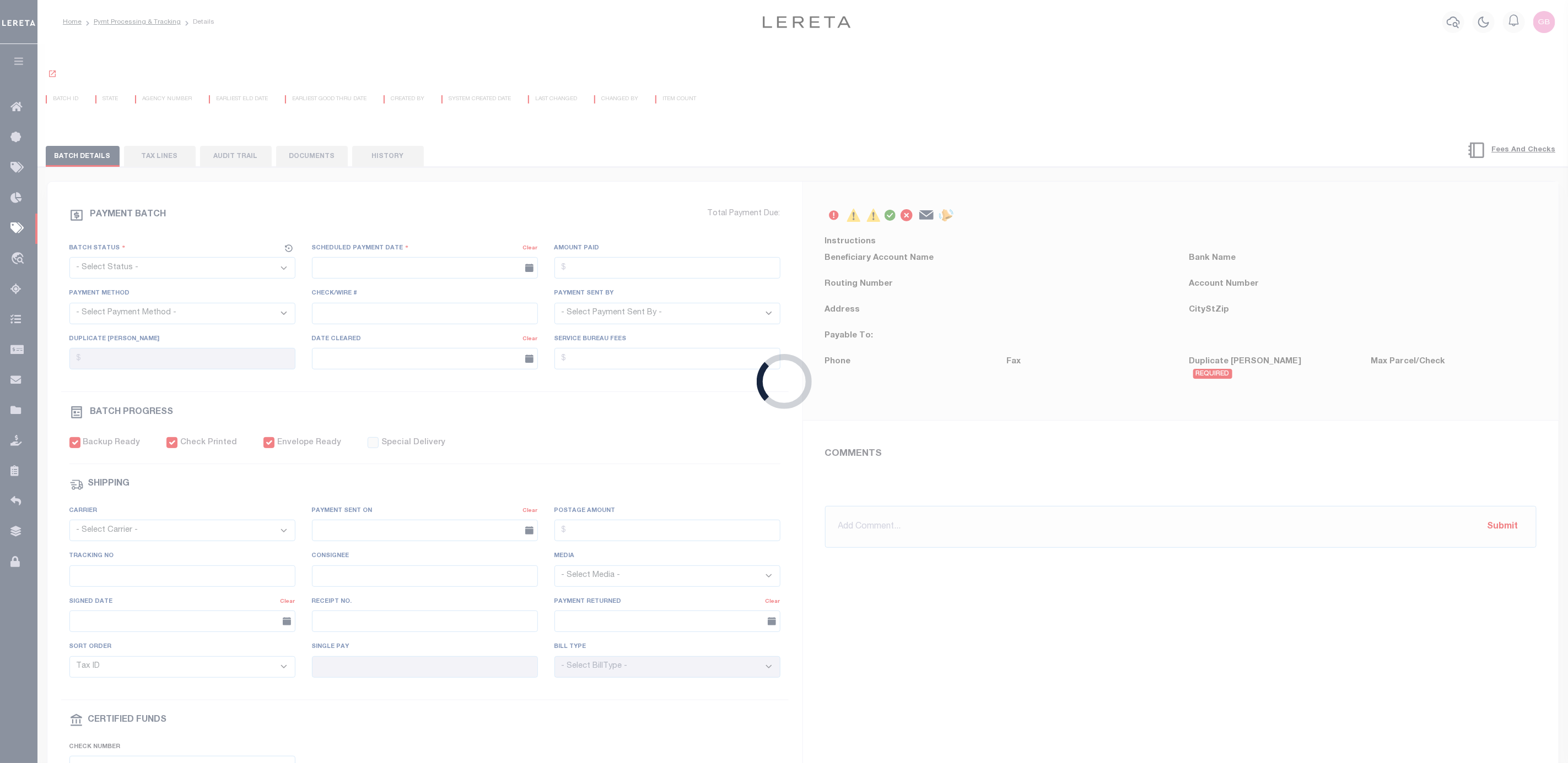
select select "FDX"
type input "[DATE]"
type input "$8.7"
type input "883121517925"
type input "[PERSON_NAME]"
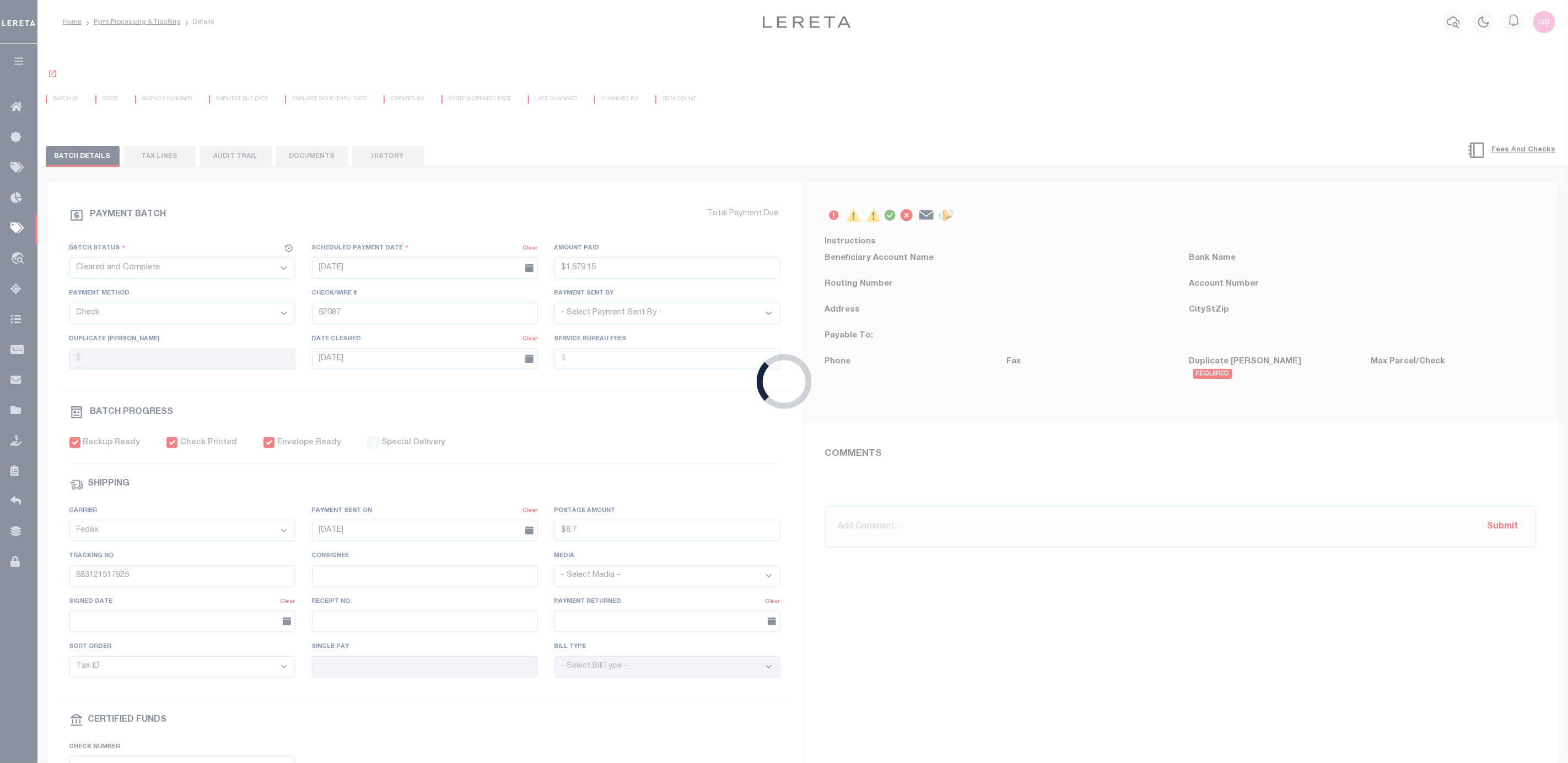
type input "[DATE]"
type input "N"
radio input "true"
